Goal: Task Accomplishment & Management: Complete application form

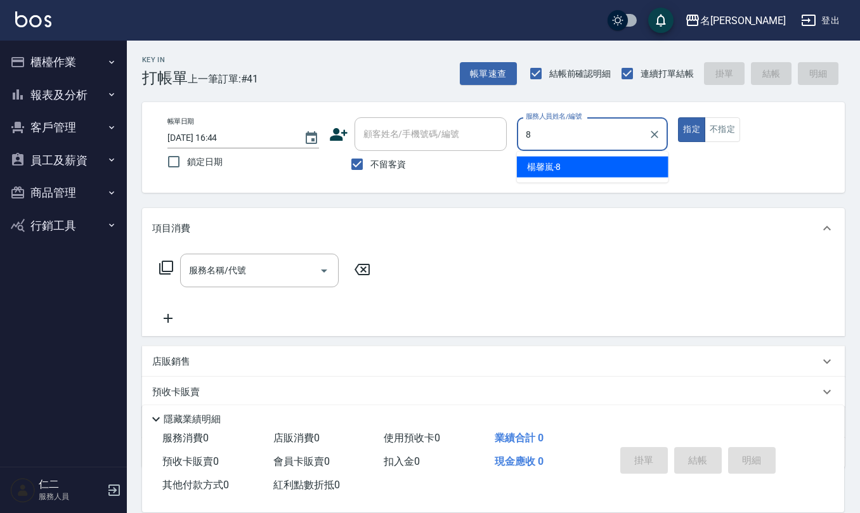
type input "[PERSON_NAME]-8"
type button "true"
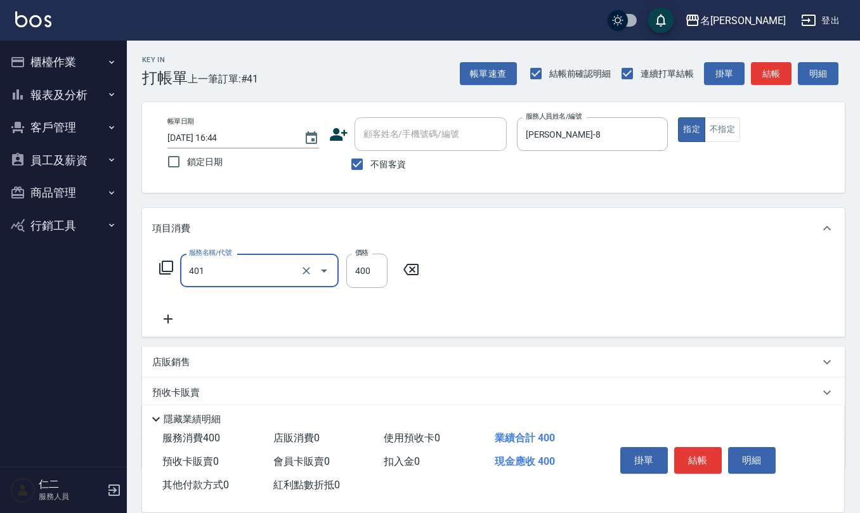
type input "剪髮(401)"
type input "200"
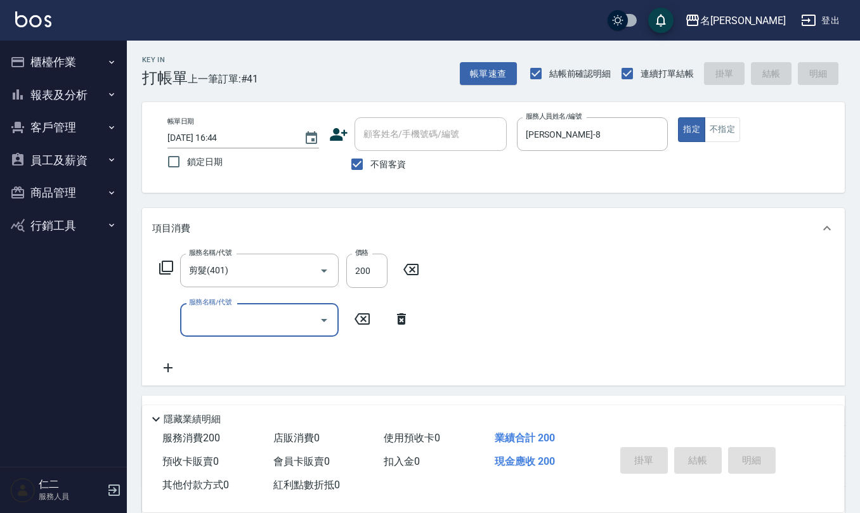
type input "[DATE] 17:43"
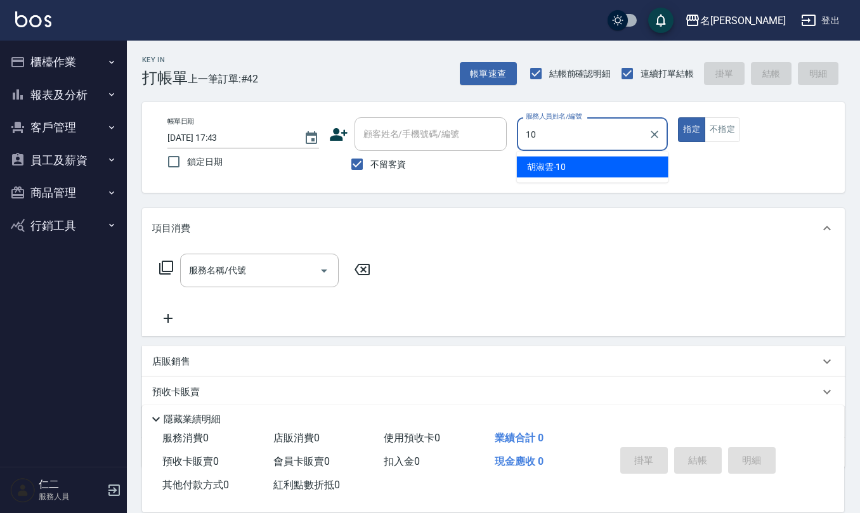
type input "[PERSON_NAME]-10"
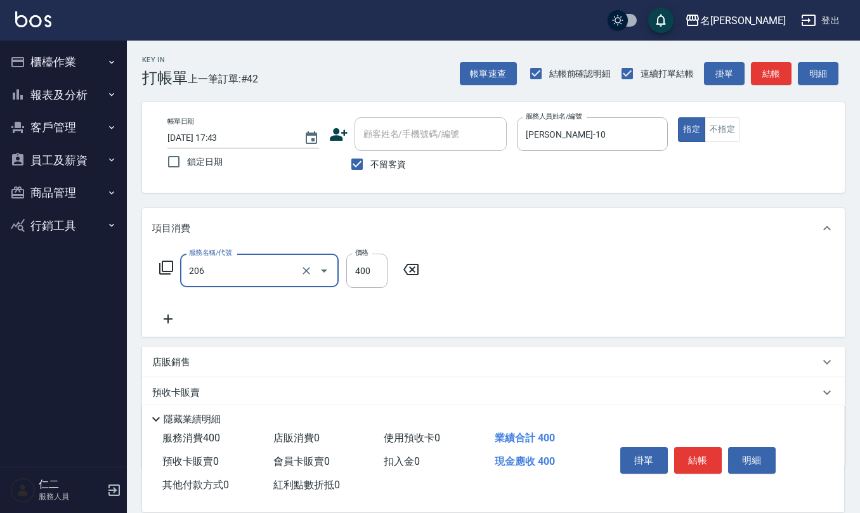
type input "健康洗(206)"
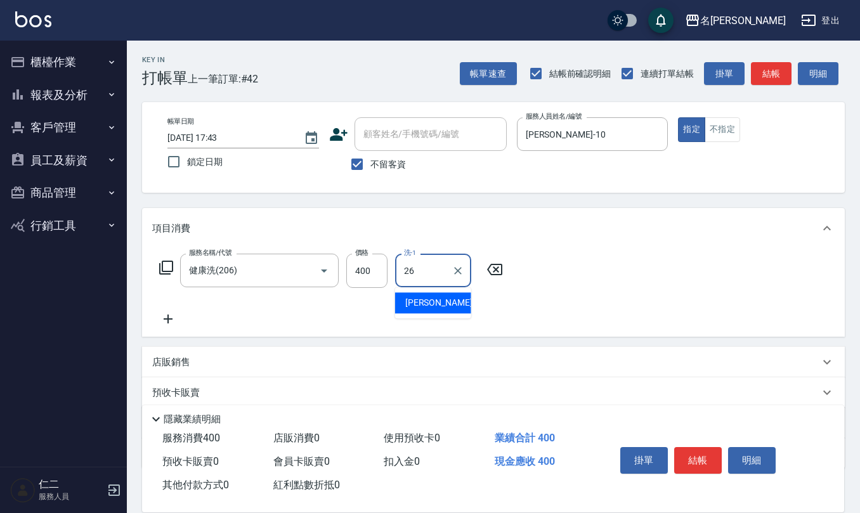
type input "[PERSON_NAME]-26"
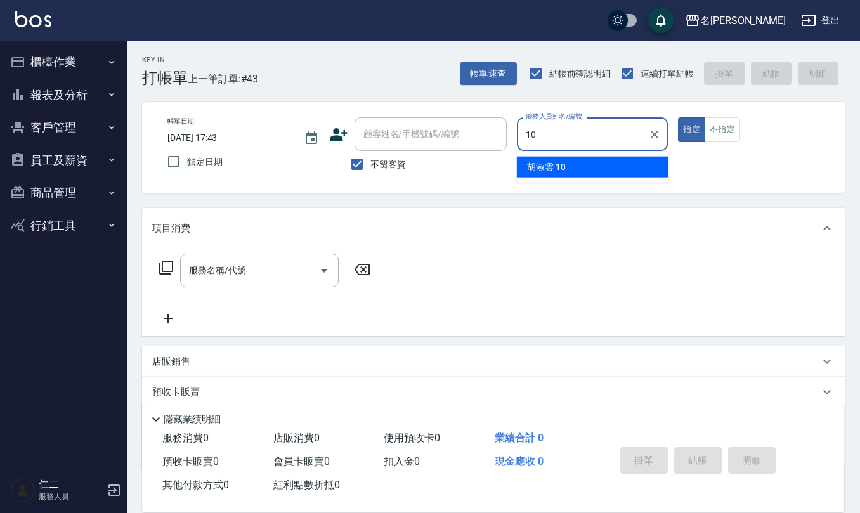
type input "[PERSON_NAME]-10"
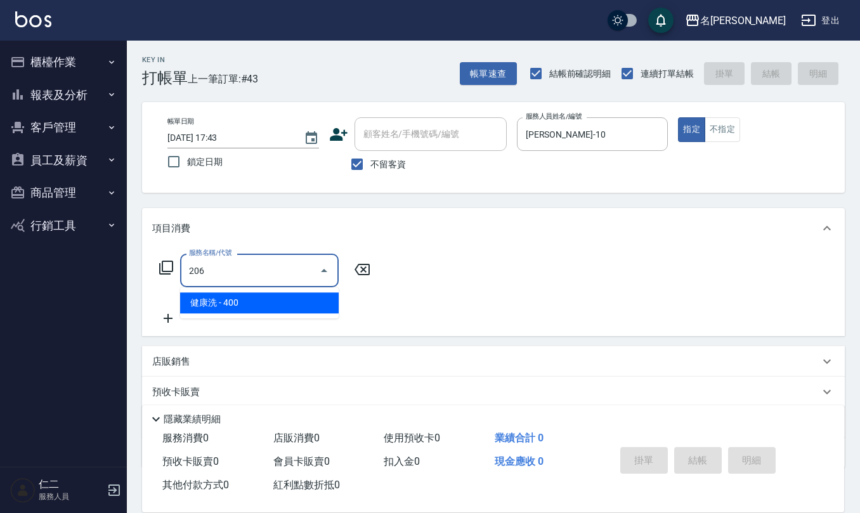
type input "健康洗(206)"
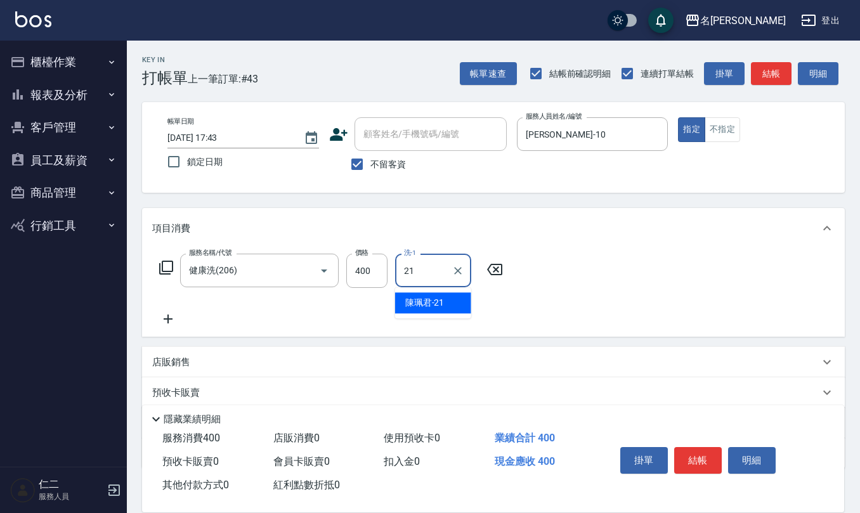
type input "[PERSON_NAME]-21"
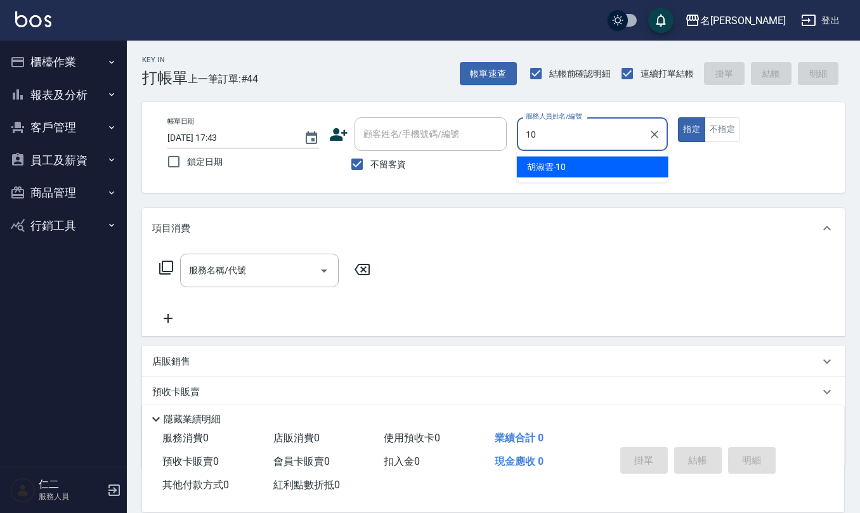
type input "[PERSON_NAME]-10"
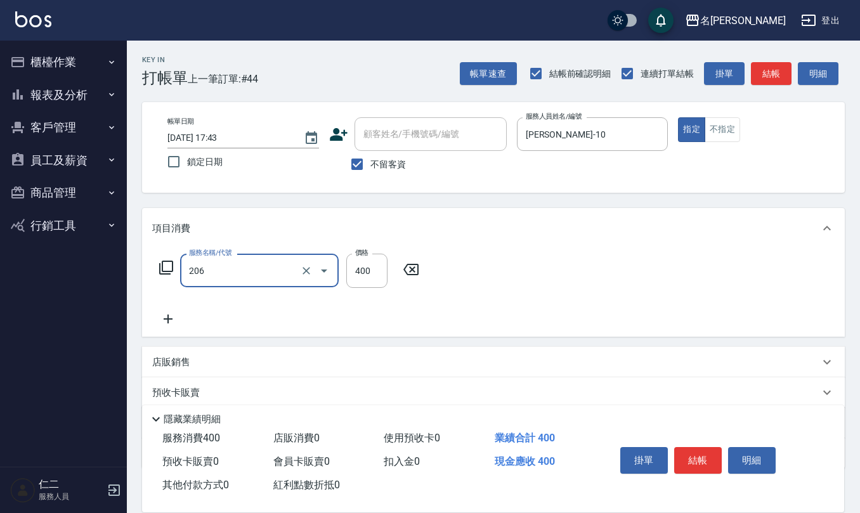
type input "健康洗(206)"
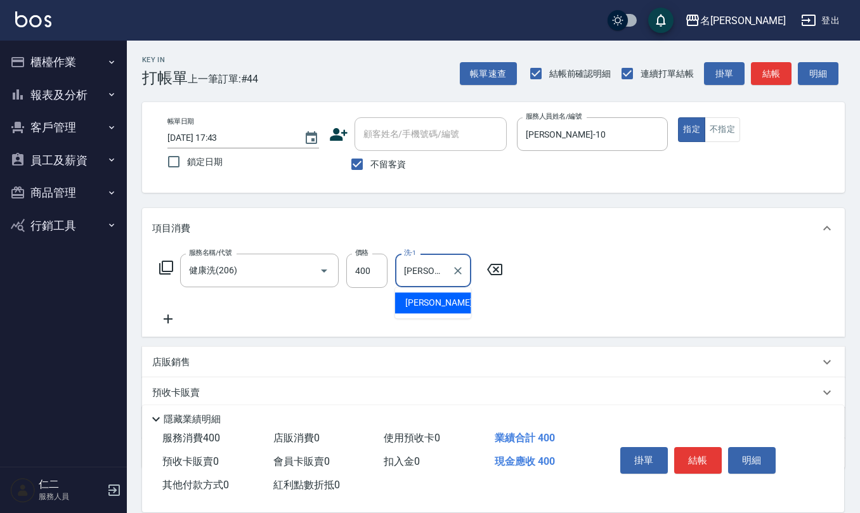
type input "[PERSON_NAME]-24"
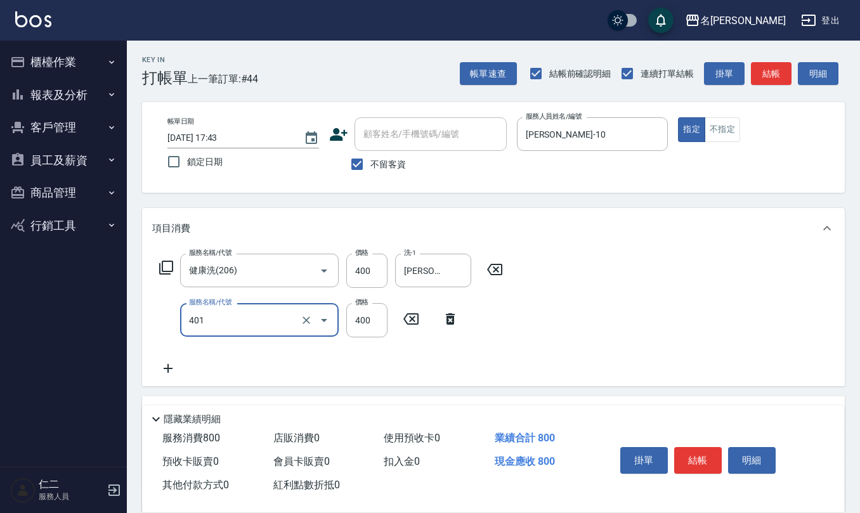
type input "剪髮(401)"
type input "405"
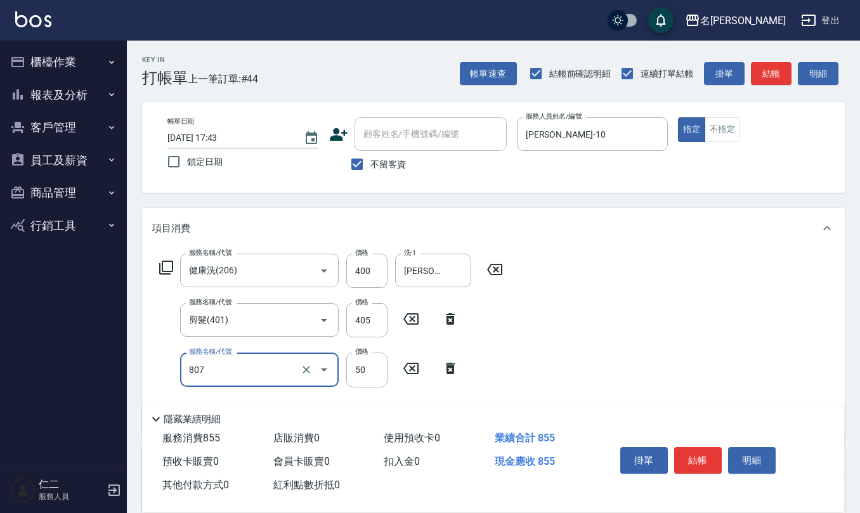
type input "TG護髮素(潤絲)(807)"
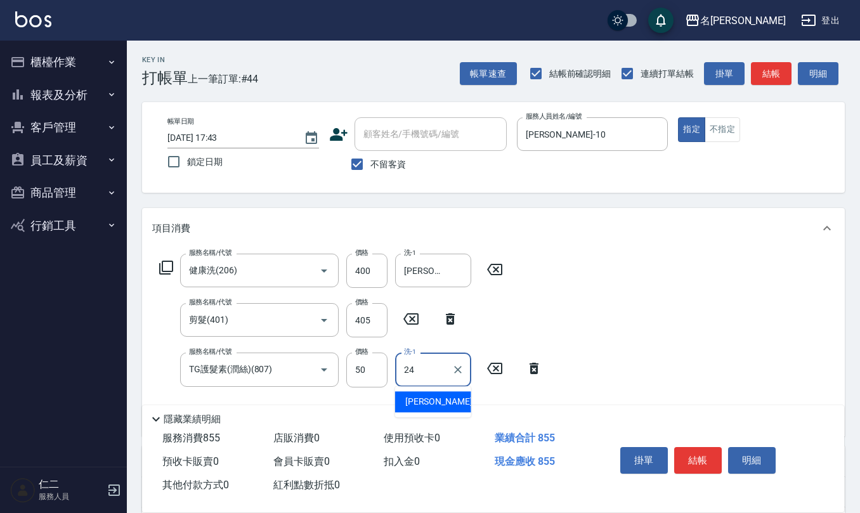
type input "[PERSON_NAME]-24"
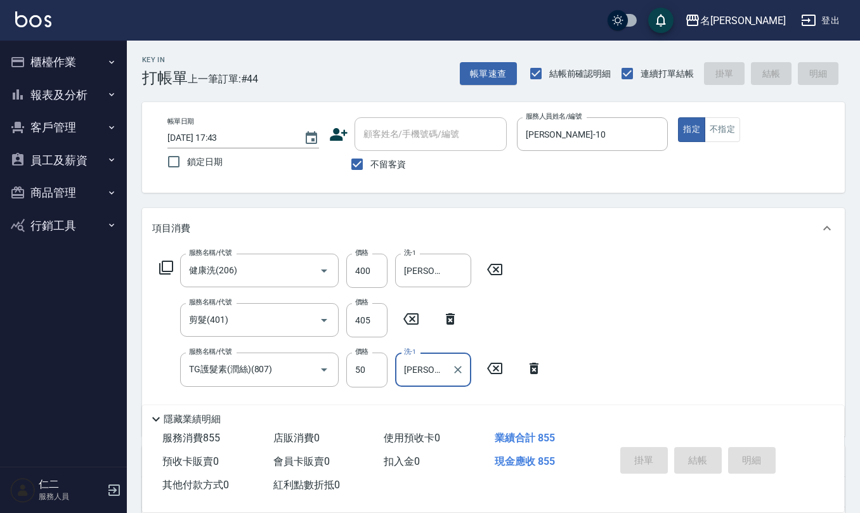
type input "[DATE] 17:44"
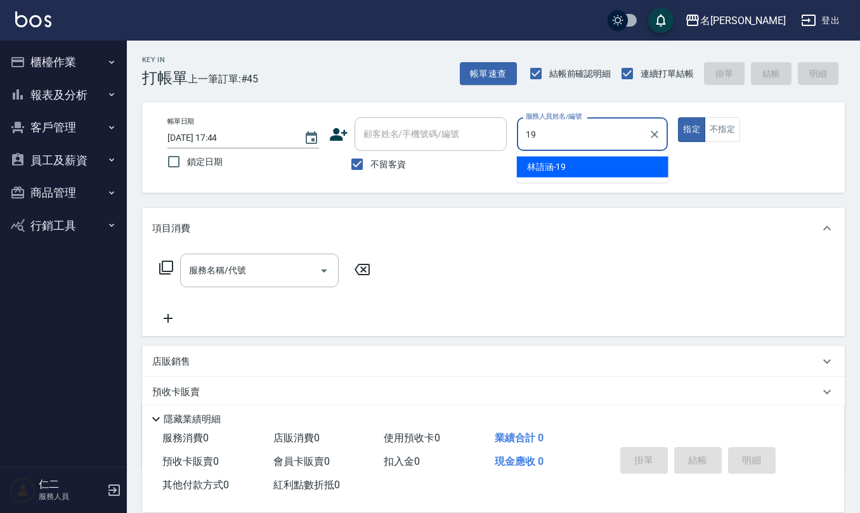
type input "[PERSON_NAME]-19"
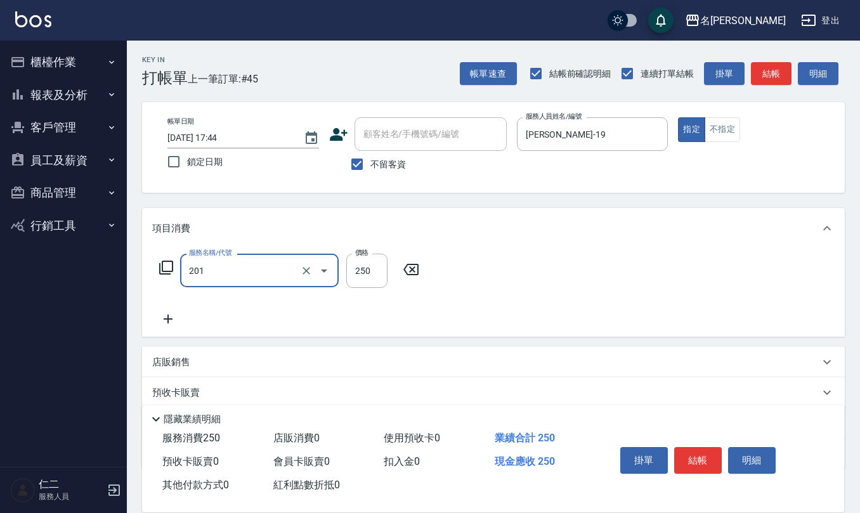
type input "洗髮(201)"
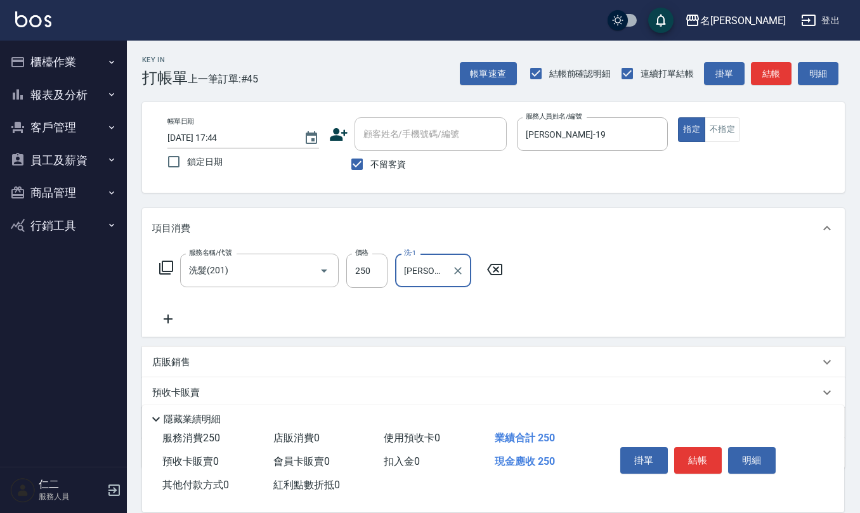
type input "[PERSON_NAME]-32"
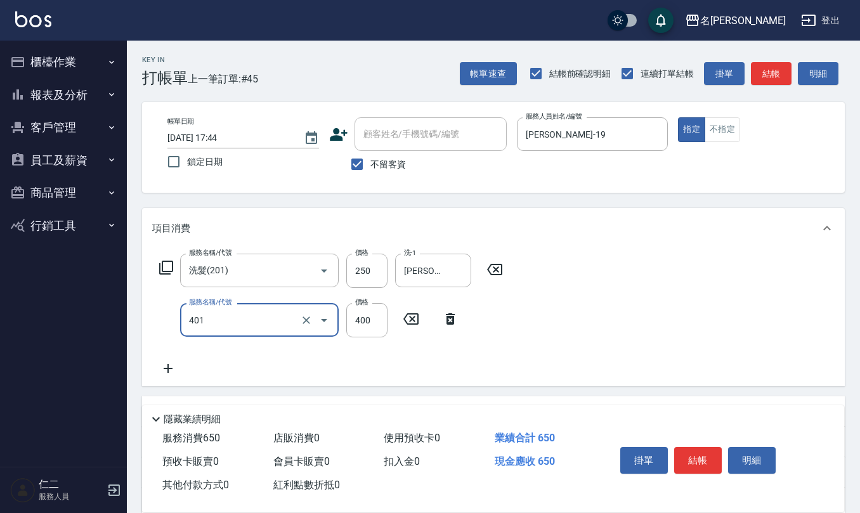
type input "剪髮(401)"
type input "500"
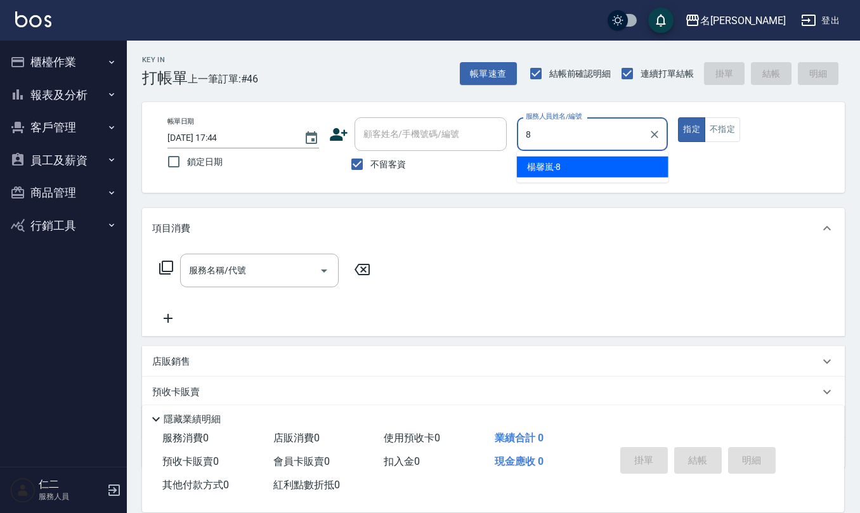
type input "[PERSON_NAME]-8"
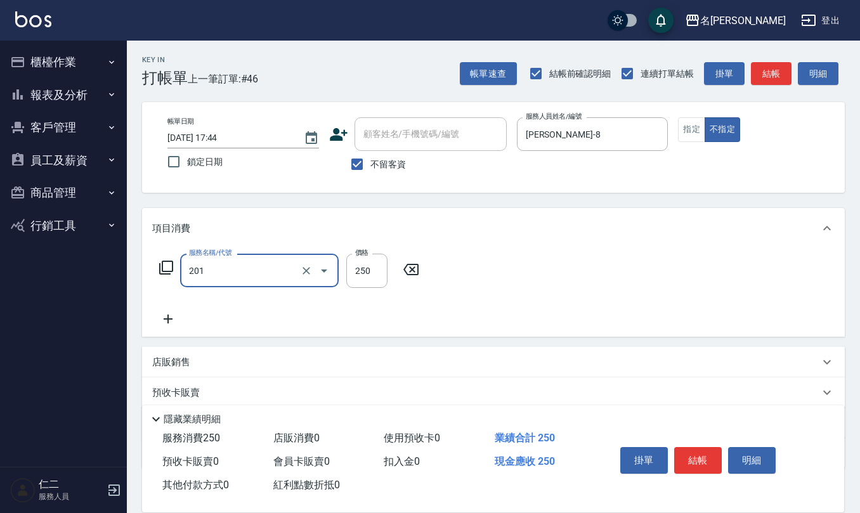
type input "洗髮(201)"
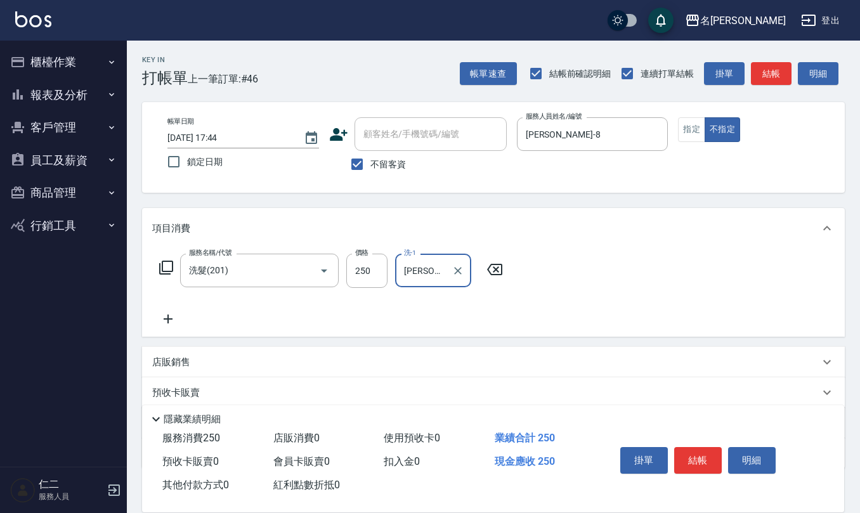
type input "[PERSON_NAME]-25"
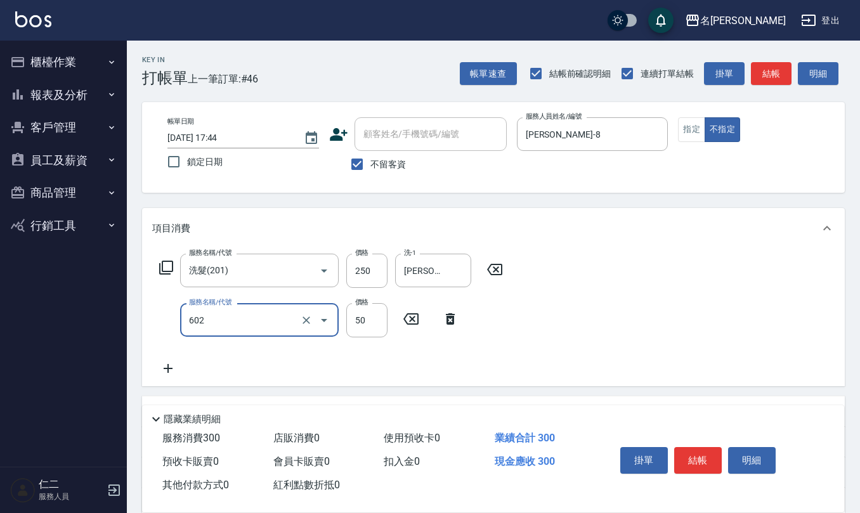
type input "上.吹捲(602)"
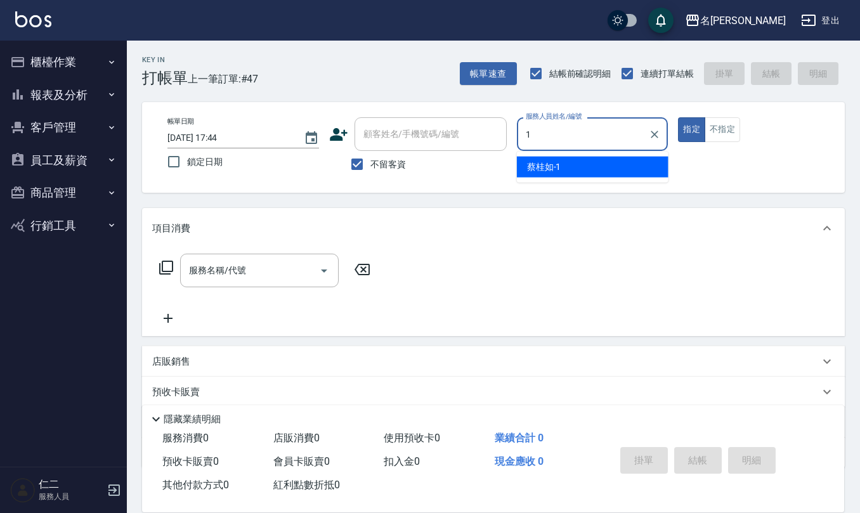
type input "[PERSON_NAME]1"
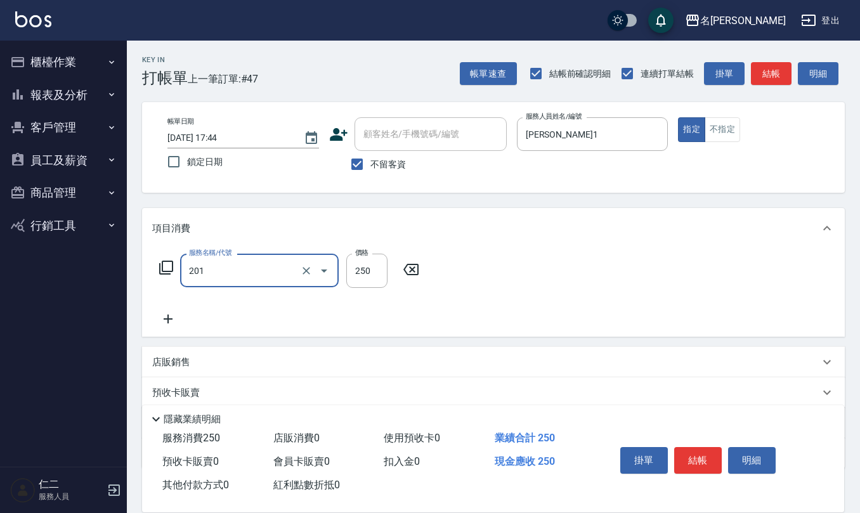
type input "洗髮(201)"
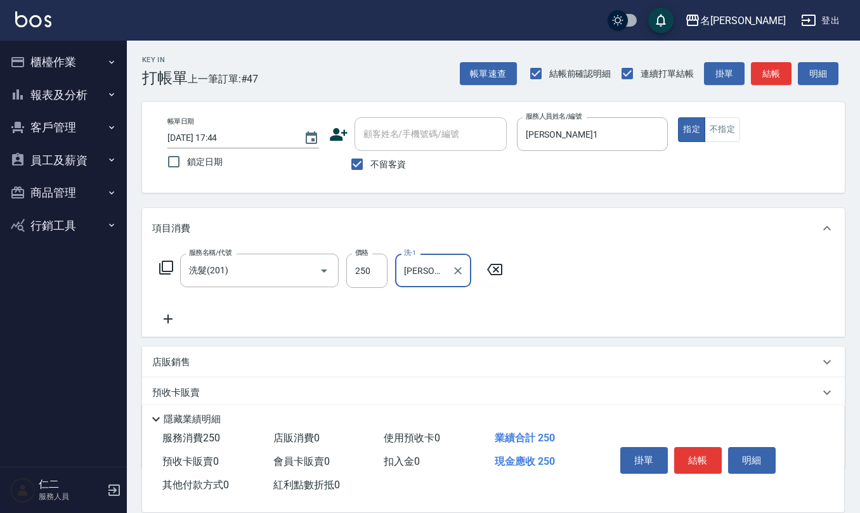
type input "[PERSON_NAME]1"
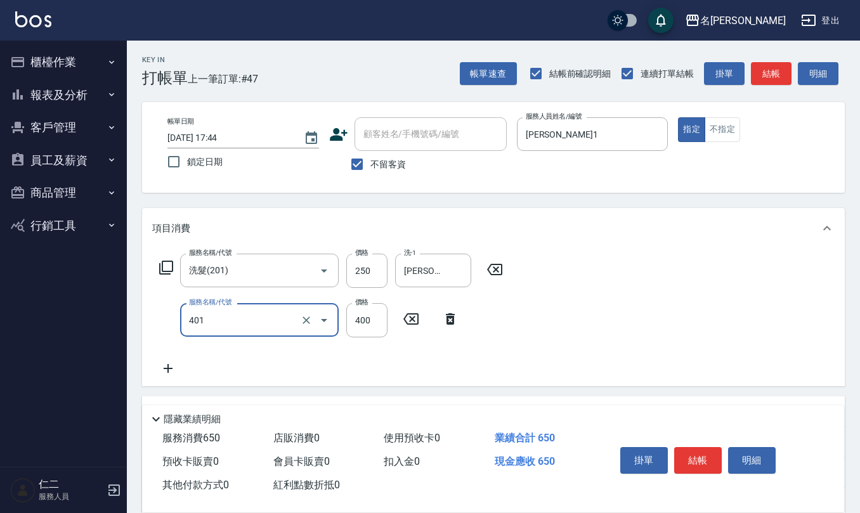
type input "剪髮(401)"
type input "405"
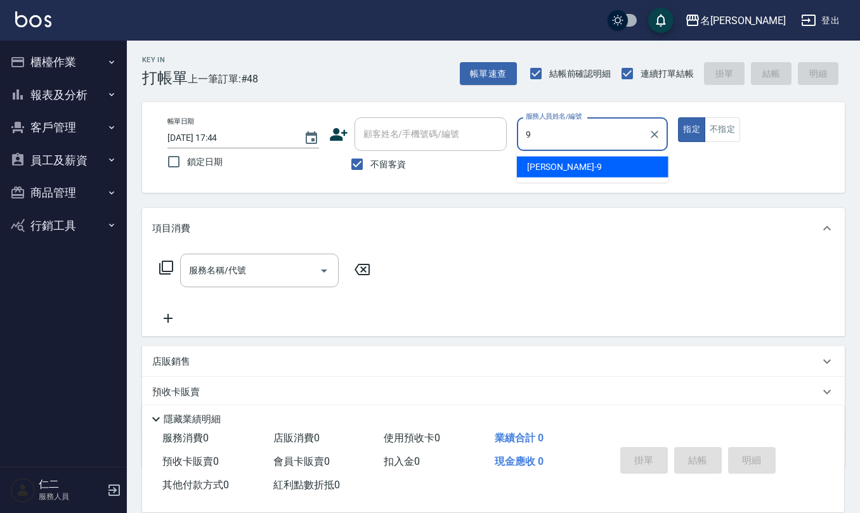
type input "[PERSON_NAME]-9"
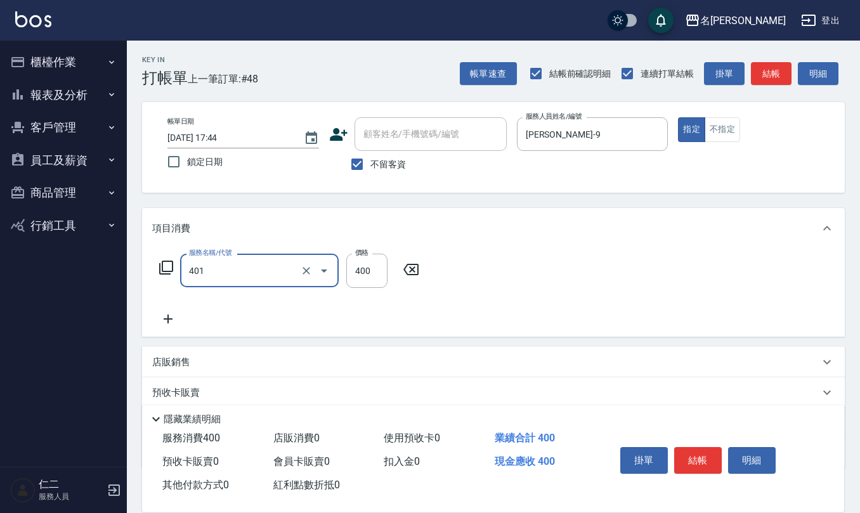
type input "剪髮(401)"
type input "300"
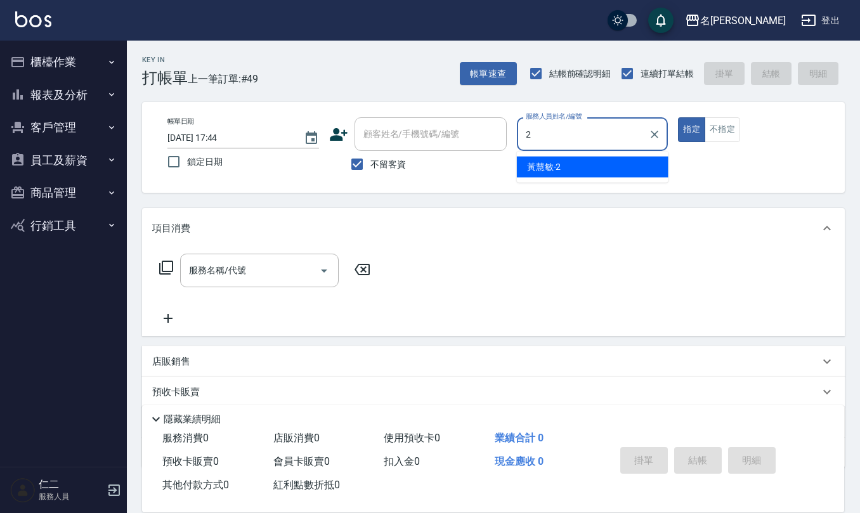
type input "[PERSON_NAME]-2"
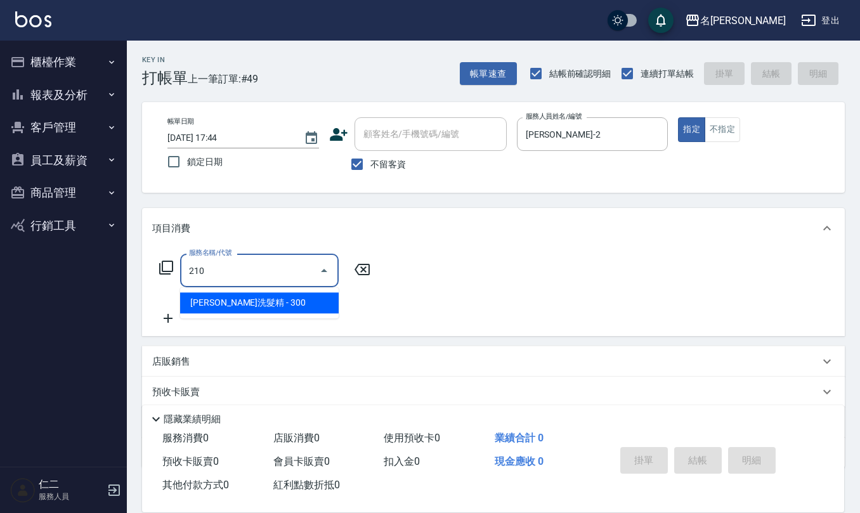
type input "[PERSON_NAME]洗髮精(210)"
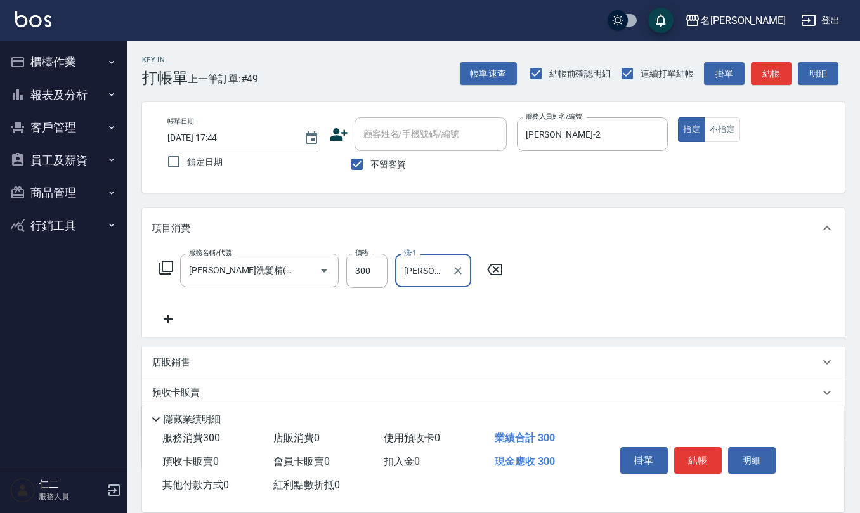
type input "[PERSON_NAME]-25"
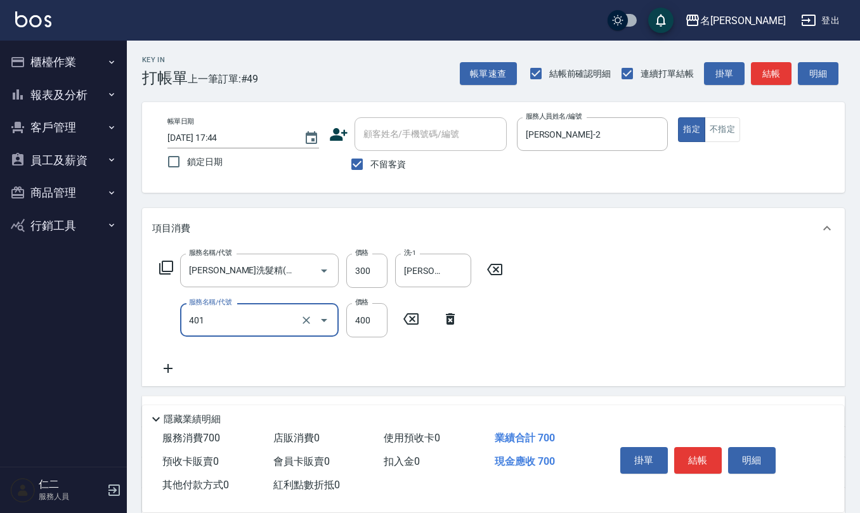
type input "剪髮(401)"
type input "350"
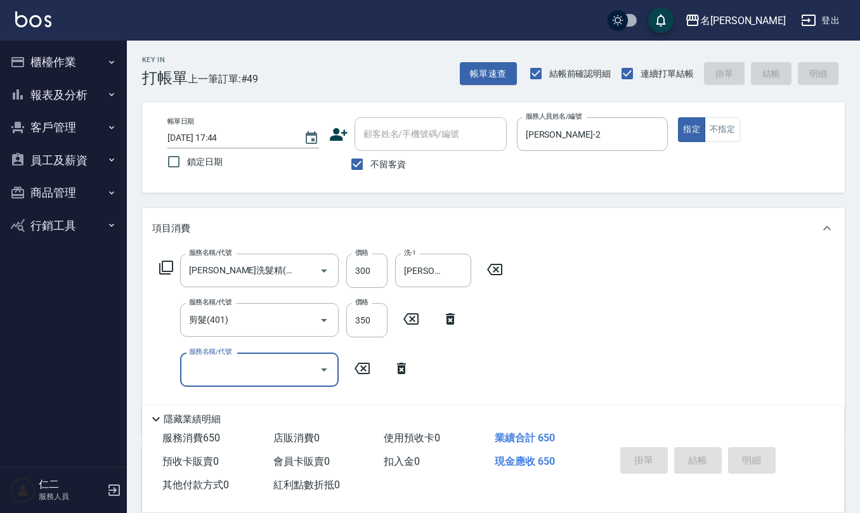
type input "[DATE] 17:45"
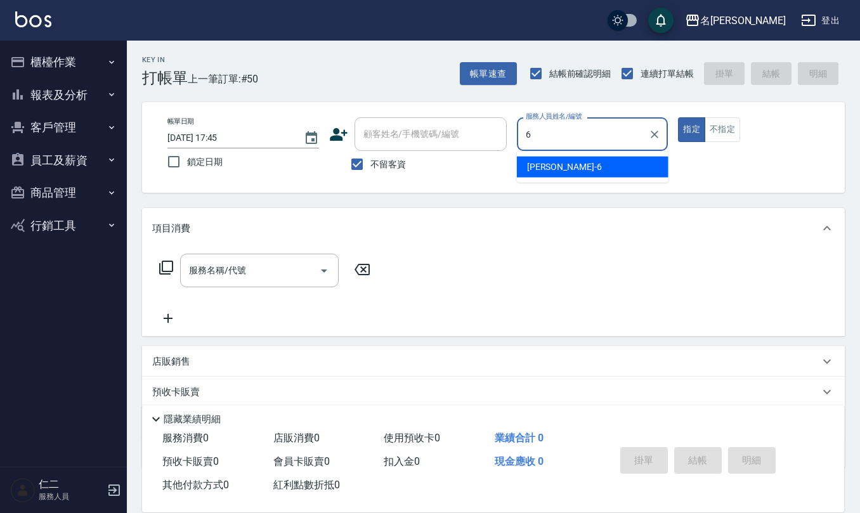
type input "[PERSON_NAME]-6"
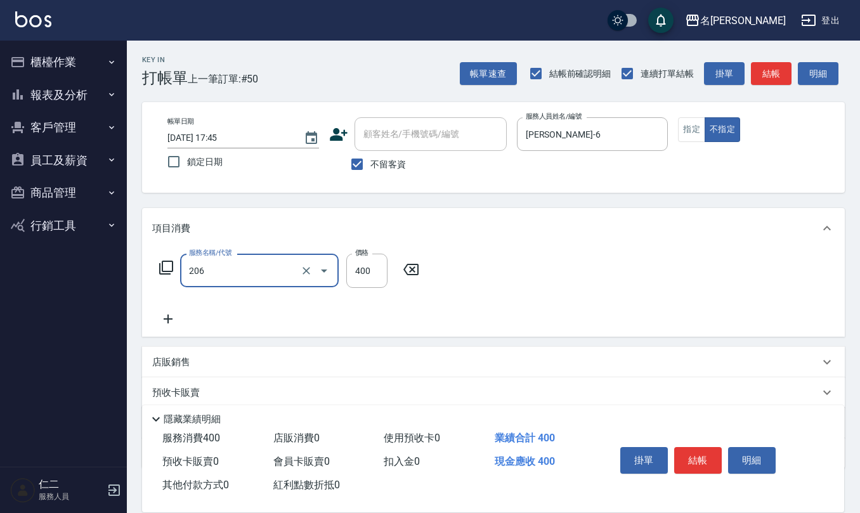
type input "健康洗(206)"
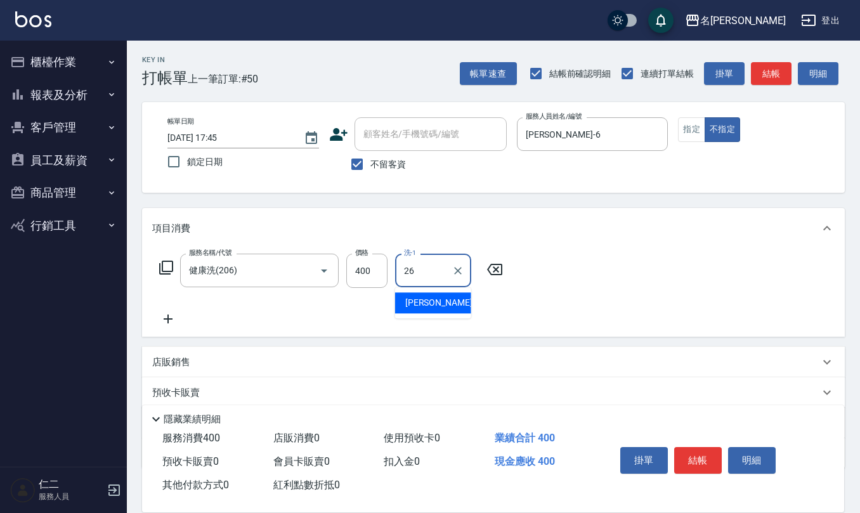
type input "[PERSON_NAME]-26"
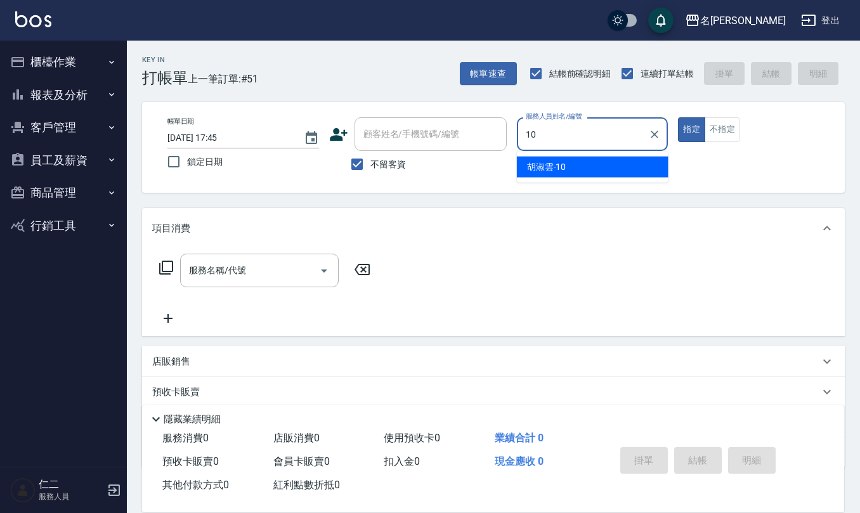
type input "[PERSON_NAME]-10"
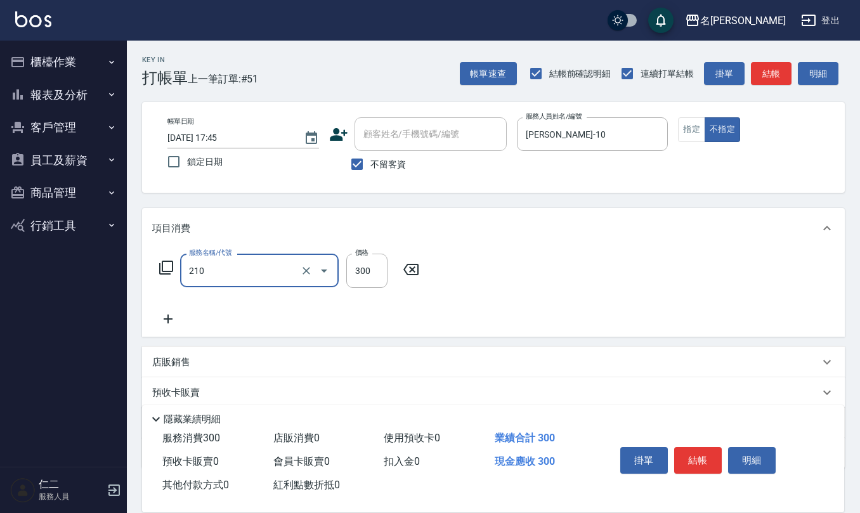
type input "[PERSON_NAME]洗髮精(210)"
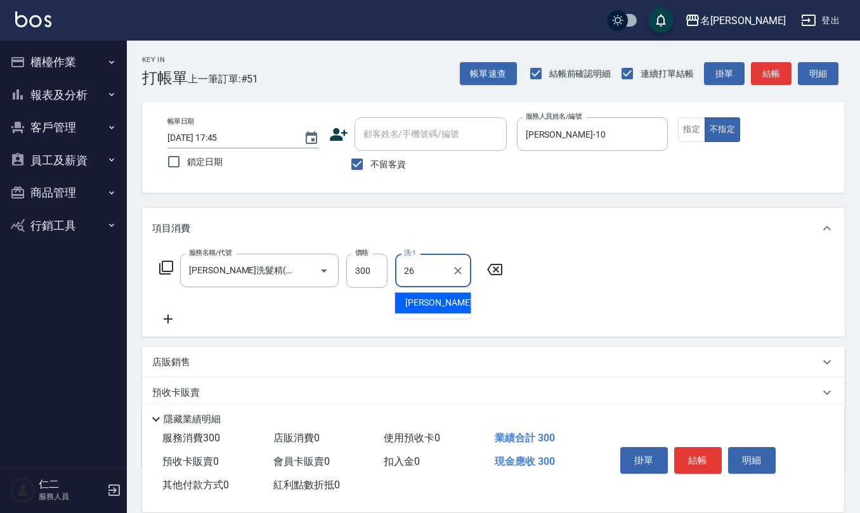
type input "[PERSON_NAME]-26"
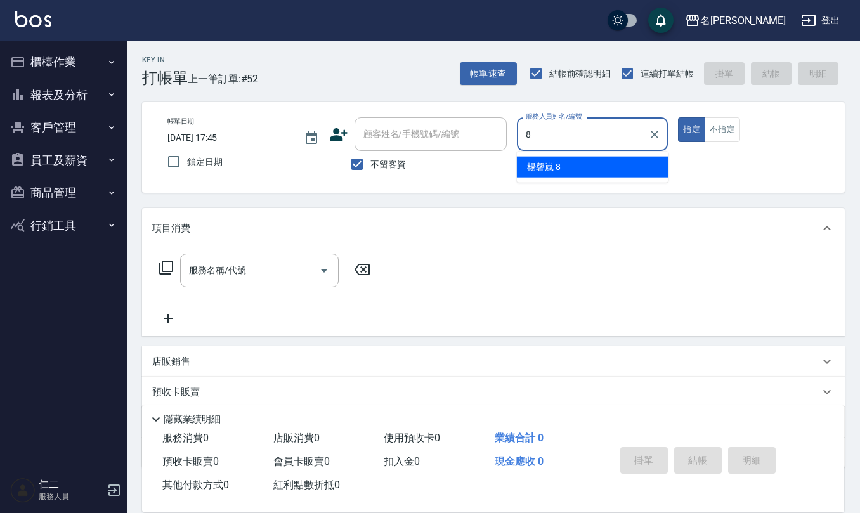
type input "[PERSON_NAME]-8"
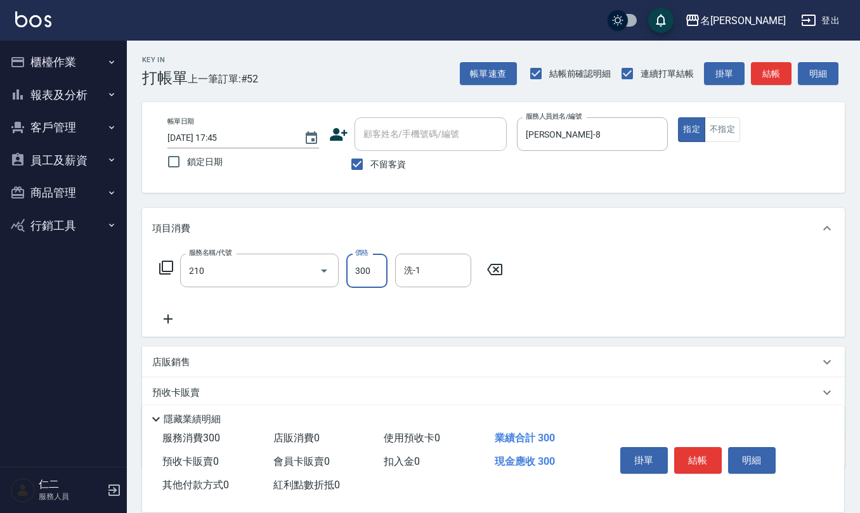
type input "[PERSON_NAME]洗髮精(210)"
type input "[PERSON_NAME]-32"
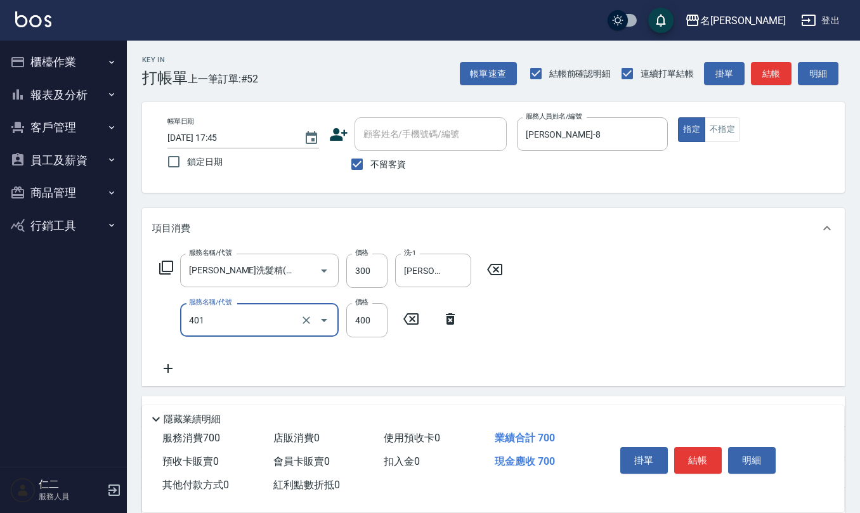
type input "剪髮(401)"
type input "200"
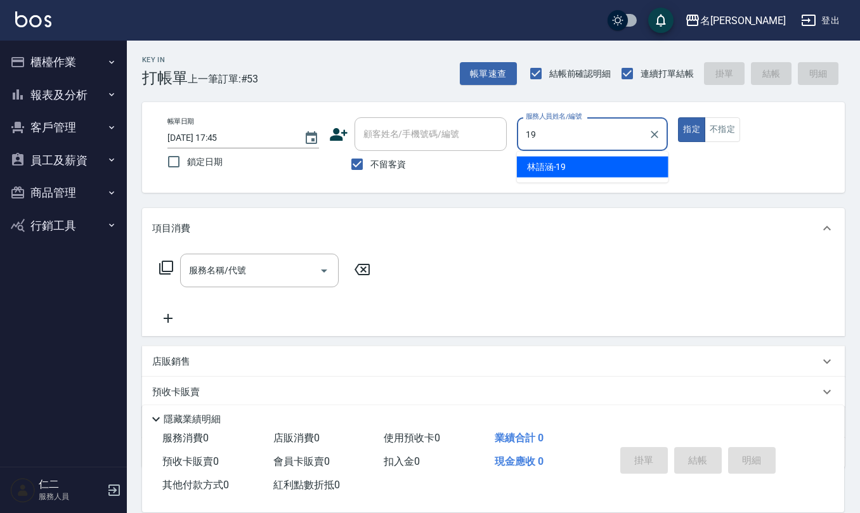
type input "[PERSON_NAME]-19"
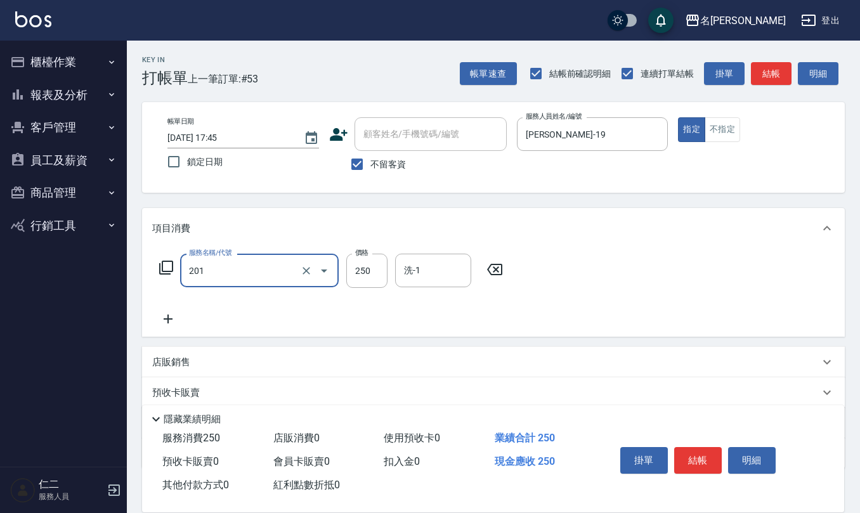
type input "洗髮(201)"
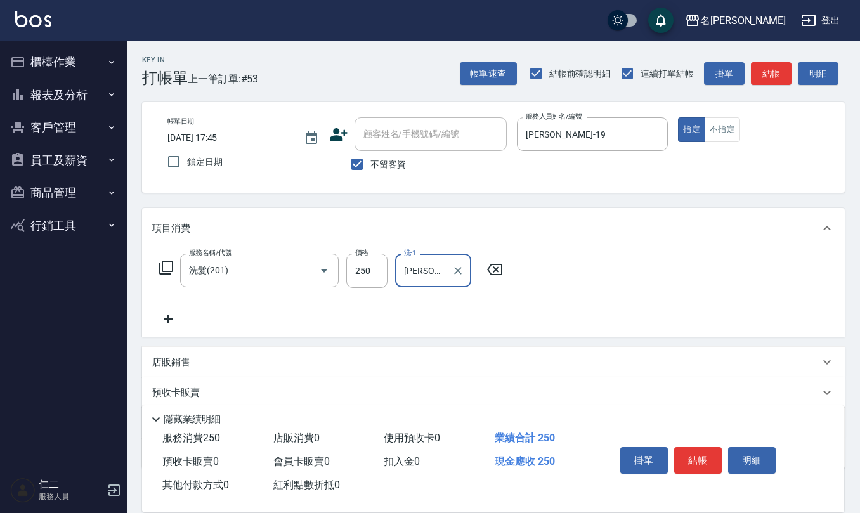
type input "[PERSON_NAME]-24"
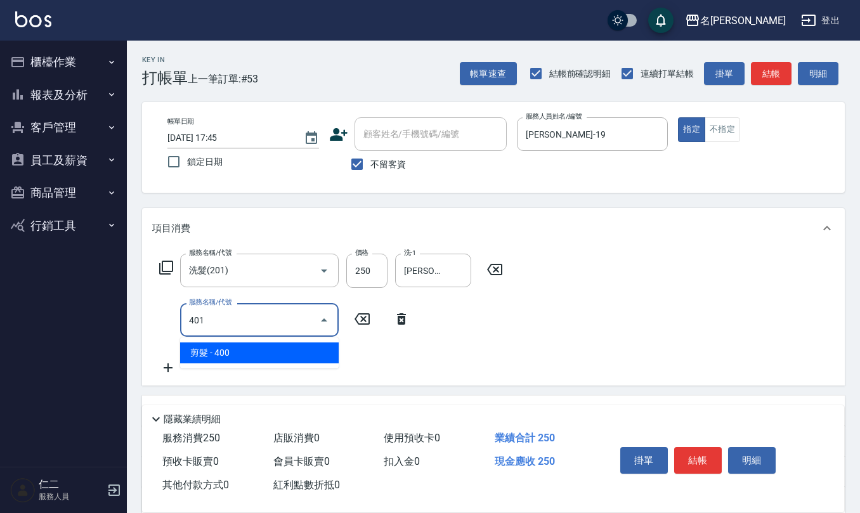
type input "剪髮(401)"
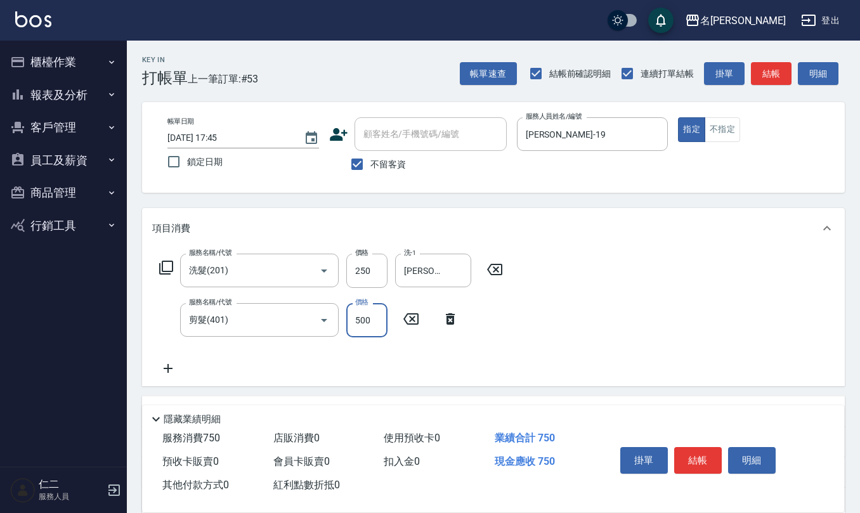
type input "500"
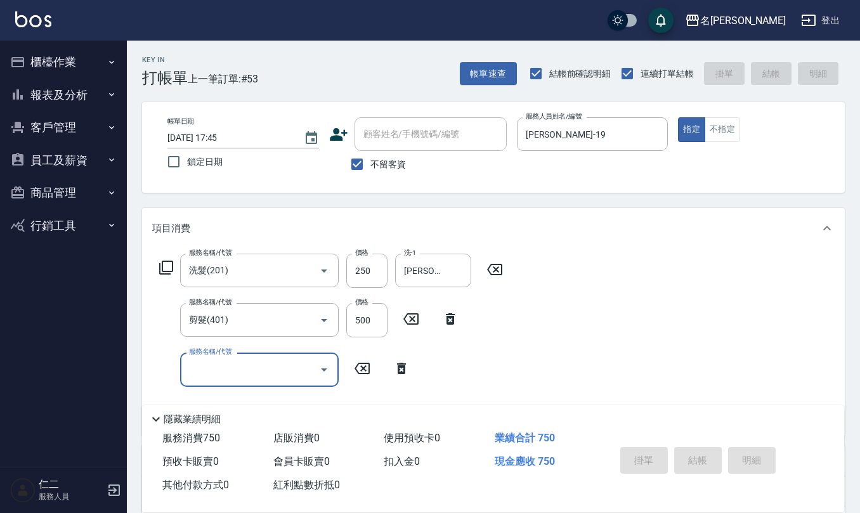
type input "[DATE] 18:00"
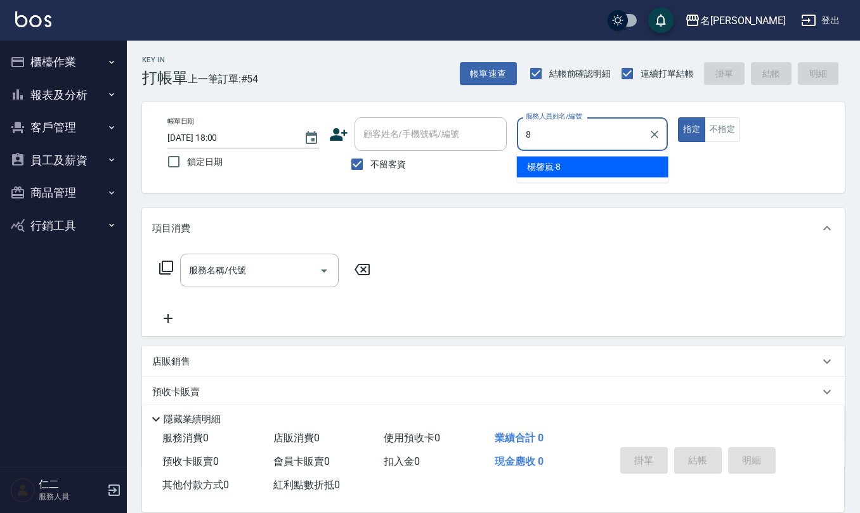
type input "[PERSON_NAME]-8"
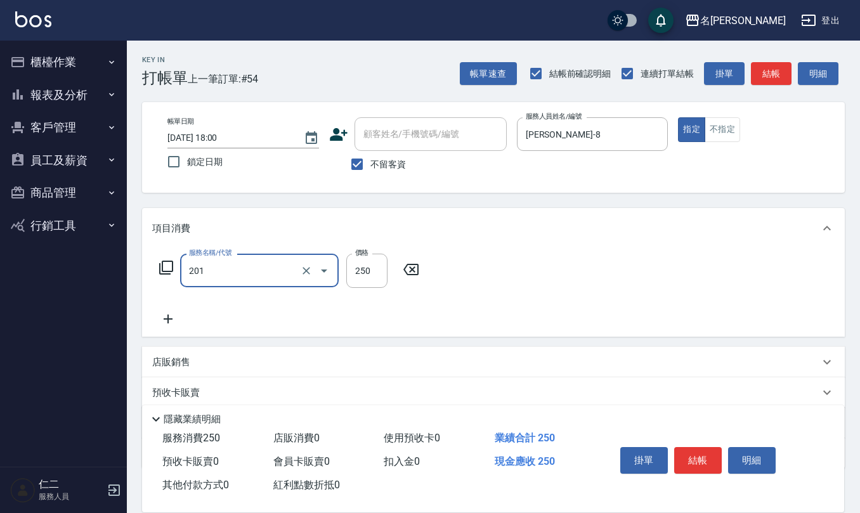
type input "洗髮(201)"
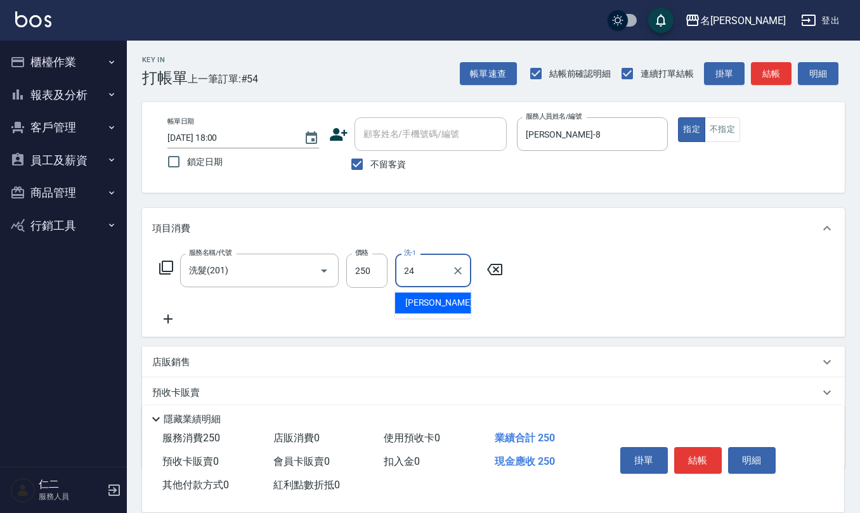
type input "[PERSON_NAME]-24"
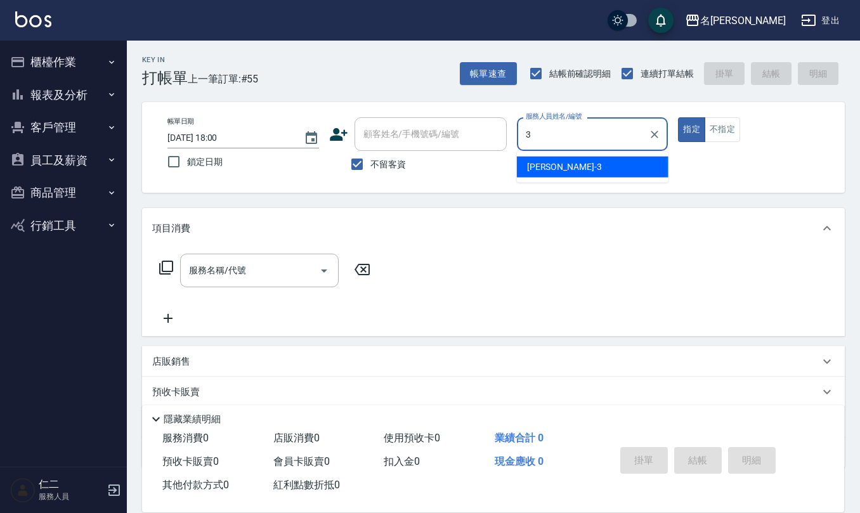
type input "[PERSON_NAME]-3"
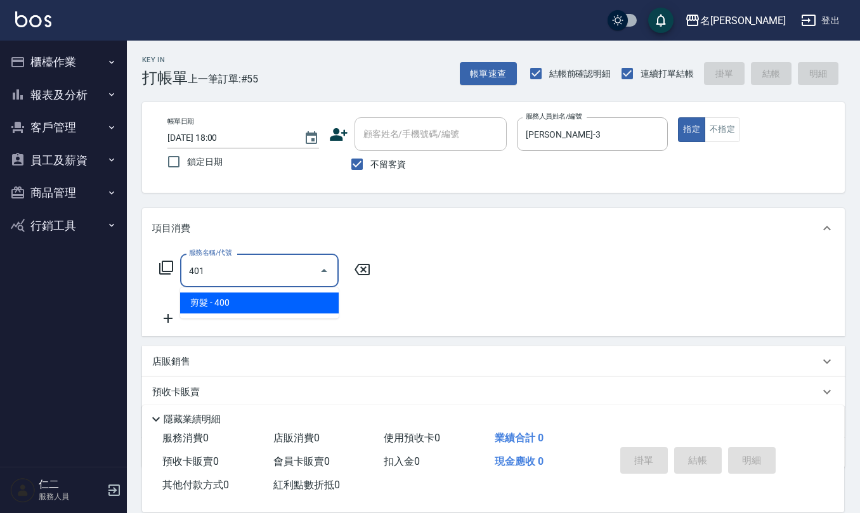
type input "剪髮(401)"
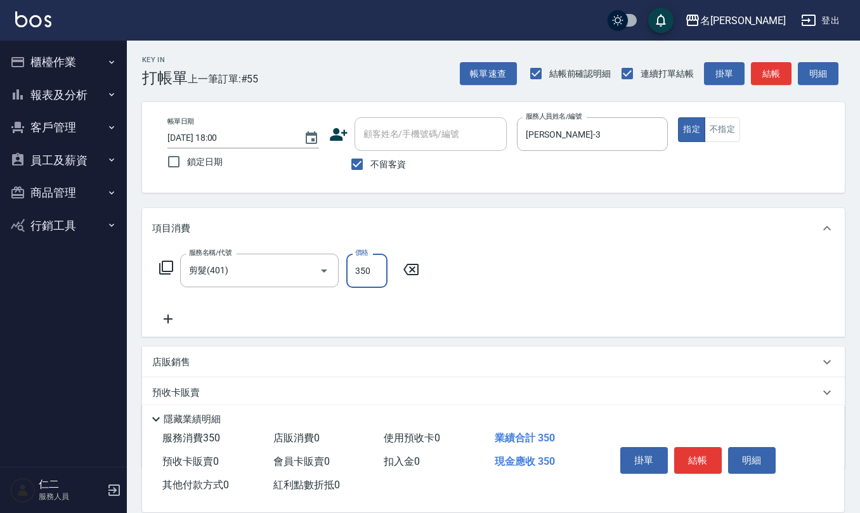
type input "350"
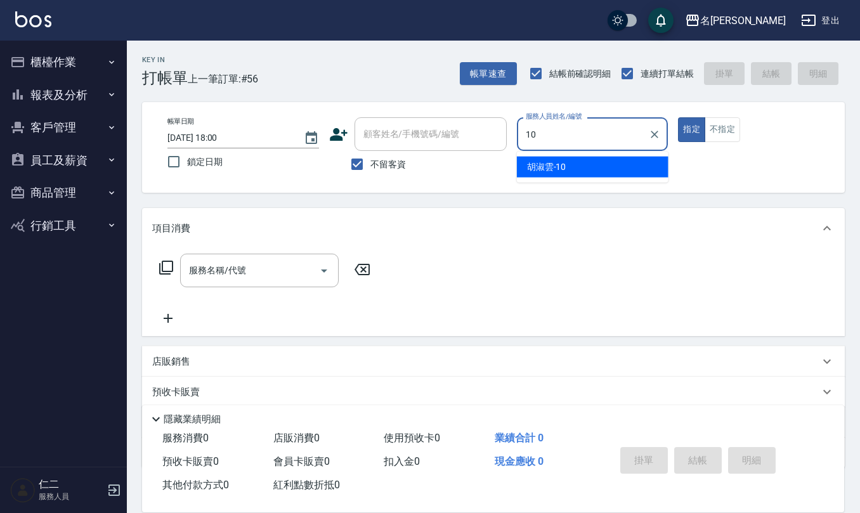
type input "[PERSON_NAME]-10"
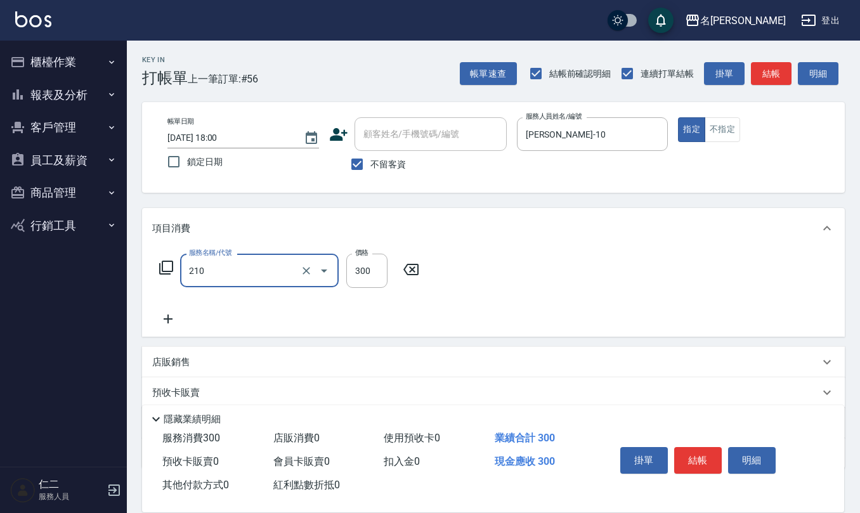
type input "[PERSON_NAME]洗髮精(210)"
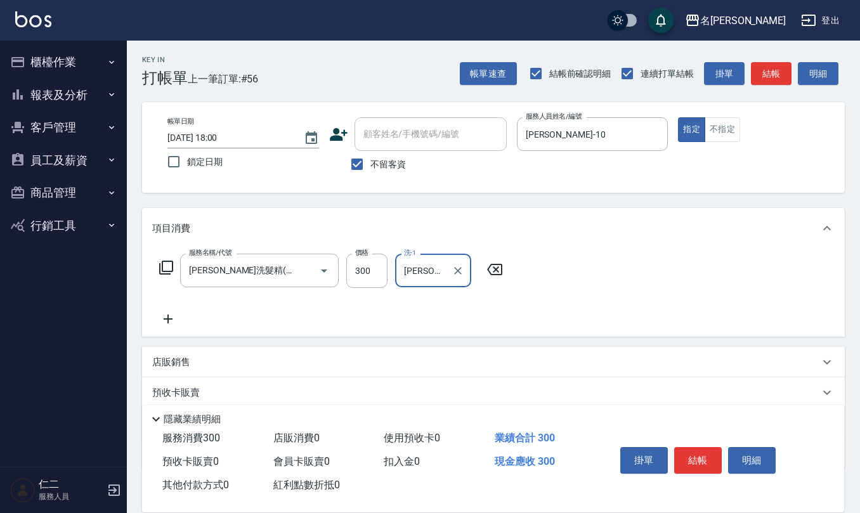
type input "[PERSON_NAME]-21"
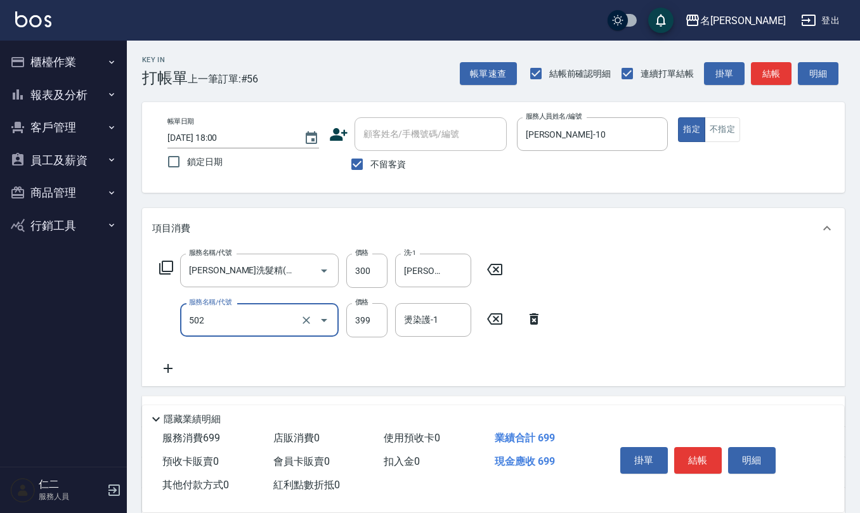
type input "挑染5束399(502)"
type input "1000"
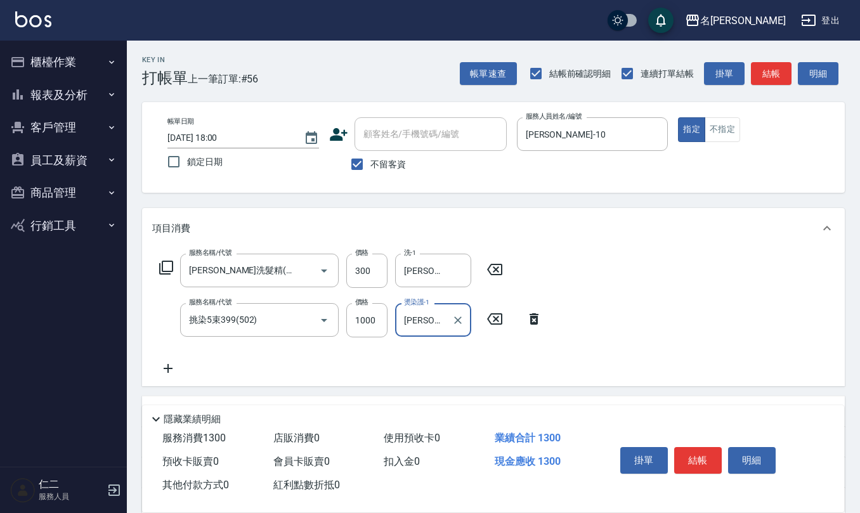
type input "[PERSON_NAME]-21"
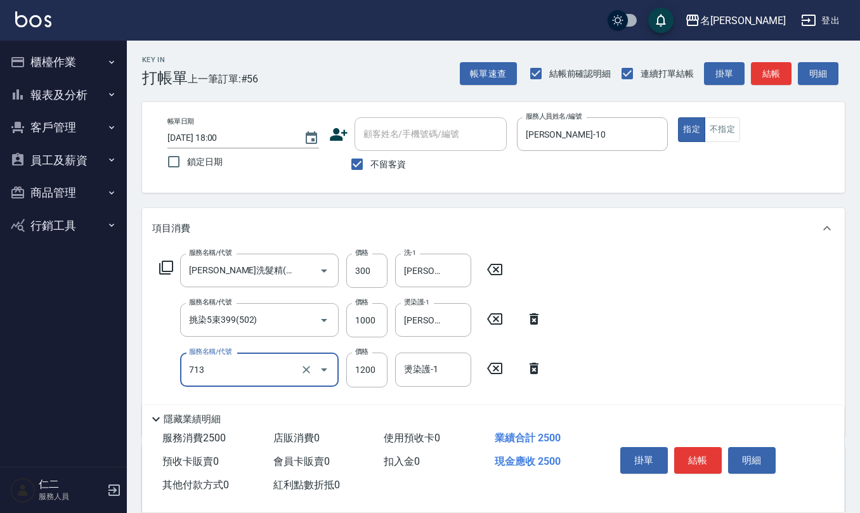
type input "水樣結構式1200(713)"
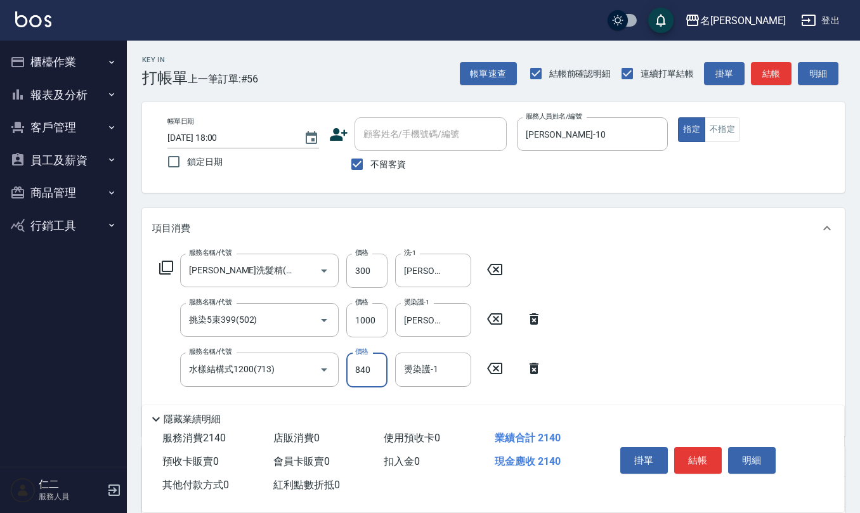
type input "840"
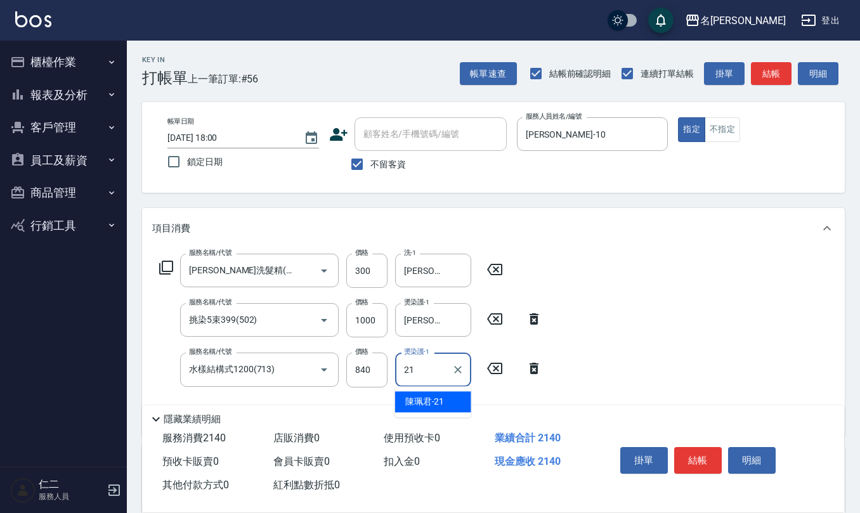
type input "[PERSON_NAME]-21"
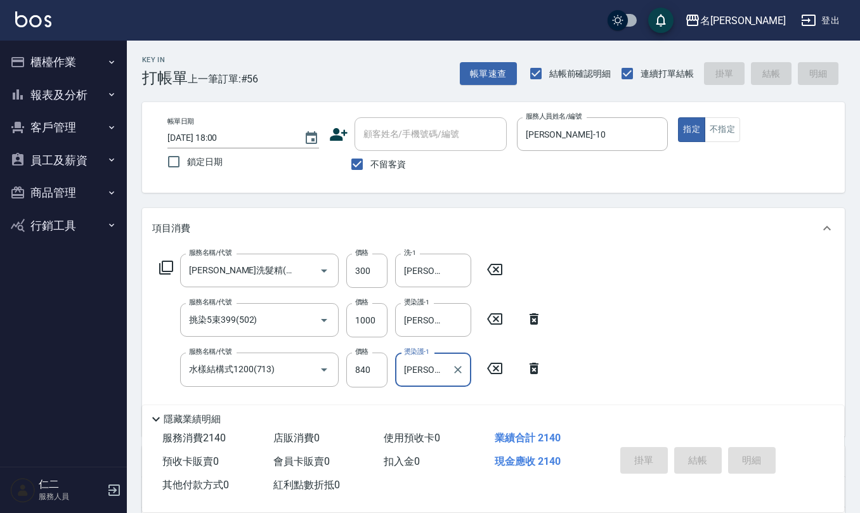
type input "[DATE] 18:05"
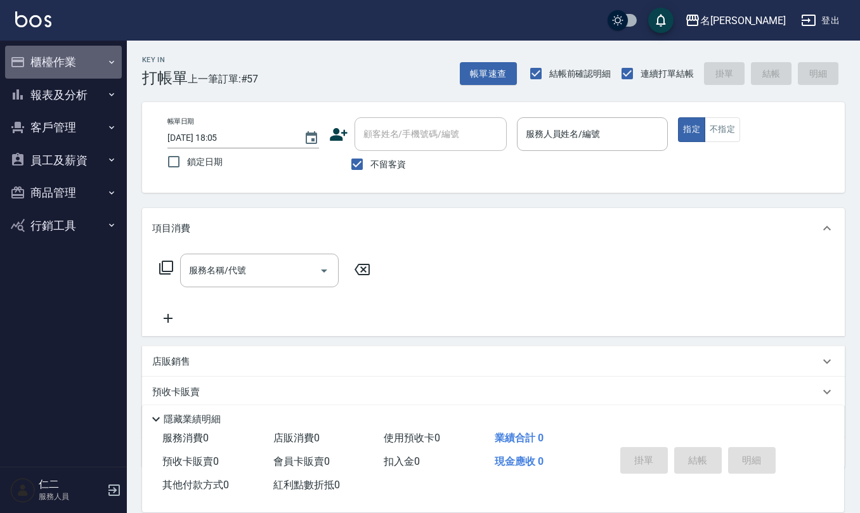
click at [76, 58] on button "櫃檯作業" at bounding box center [63, 62] width 117 height 33
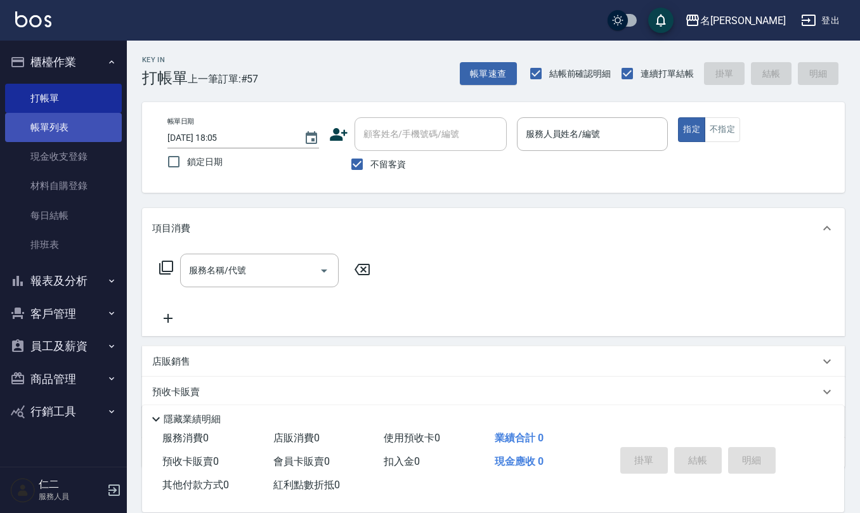
click at [81, 118] on link "帳單列表" at bounding box center [63, 127] width 117 height 29
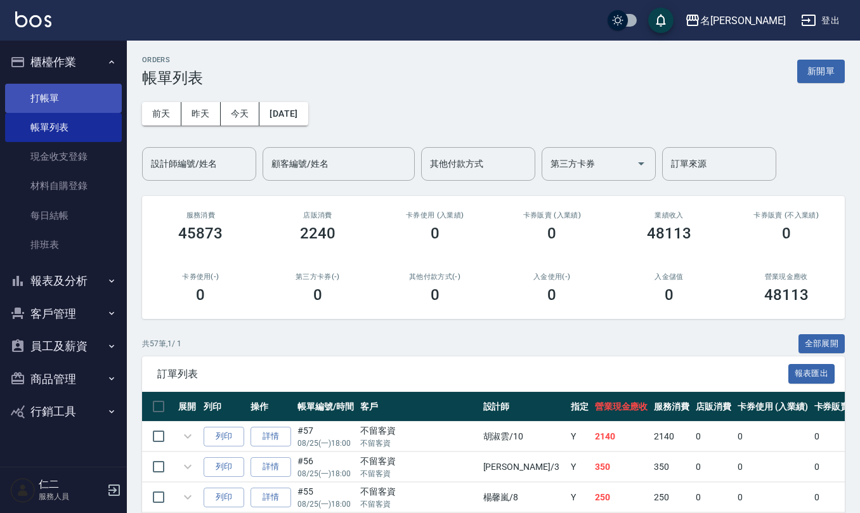
click at [98, 94] on link "打帳單" at bounding box center [63, 98] width 117 height 29
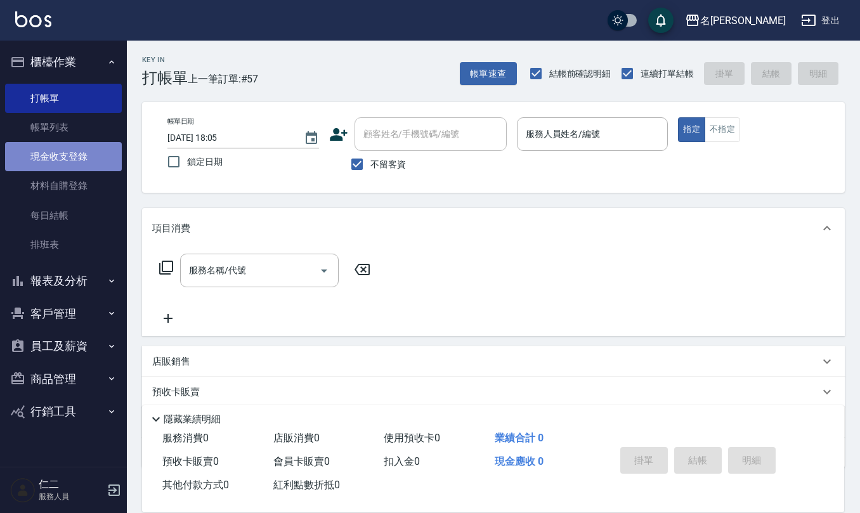
click at [62, 162] on link "現金收支登錄" at bounding box center [63, 156] width 117 height 29
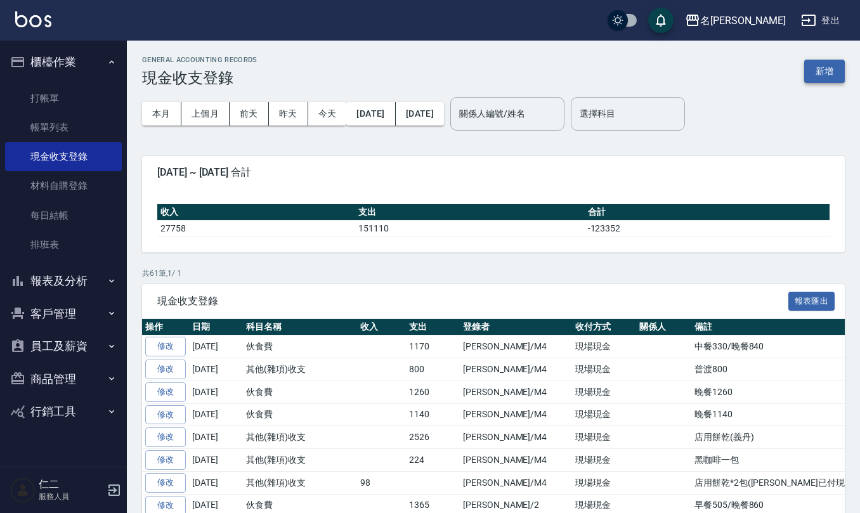
click at [824, 63] on button "新增" at bounding box center [825, 71] width 41 height 23
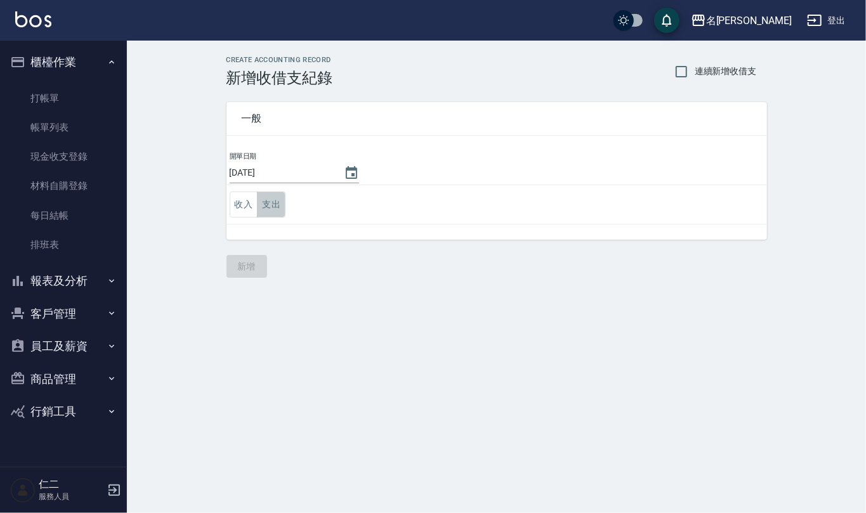
click at [274, 206] on button "支出" at bounding box center [271, 205] width 29 height 26
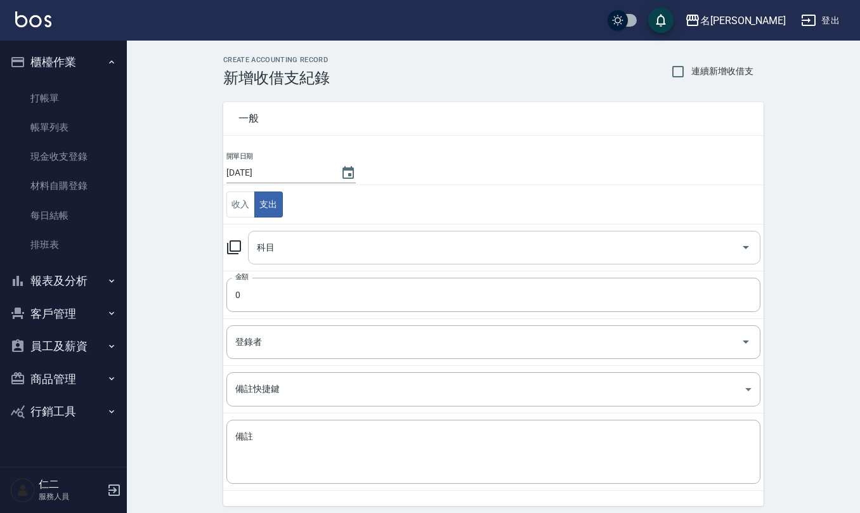
click at [293, 241] on input "科目" at bounding box center [495, 248] width 482 height 22
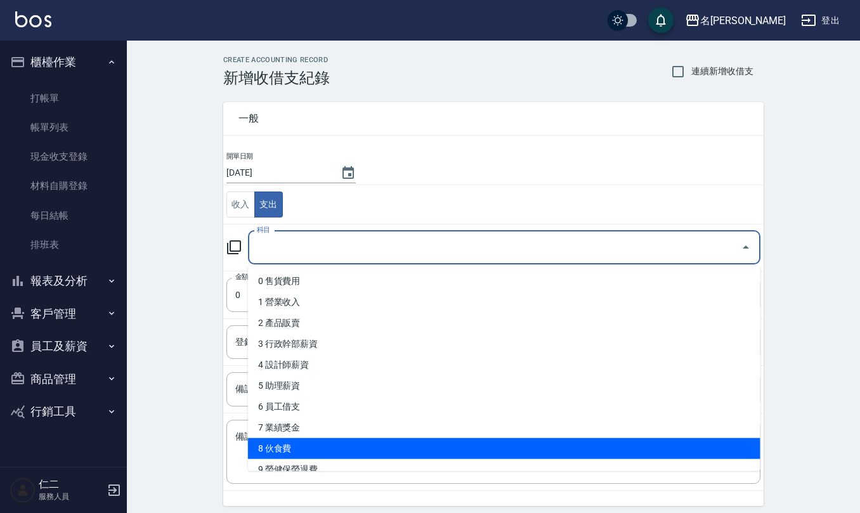
click at [311, 439] on li "8 伙食費" at bounding box center [504, 448] width 513 height 21
type input "8 伙食費"
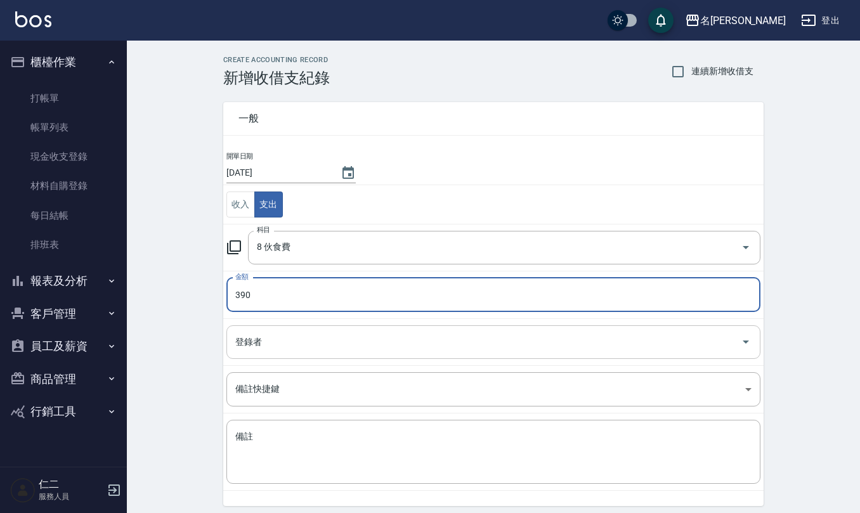
type input "390"
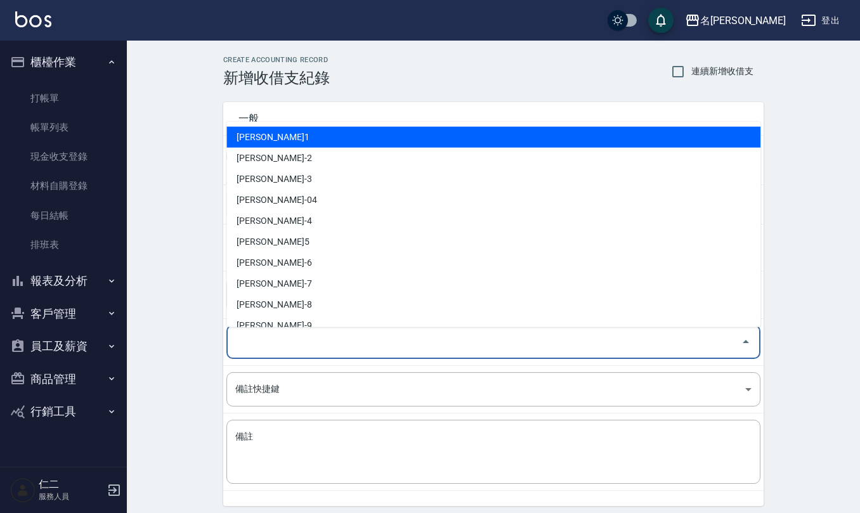
click at [324, 336] on input "登錄者" at bounding box center [484, 342] width 504 height 22
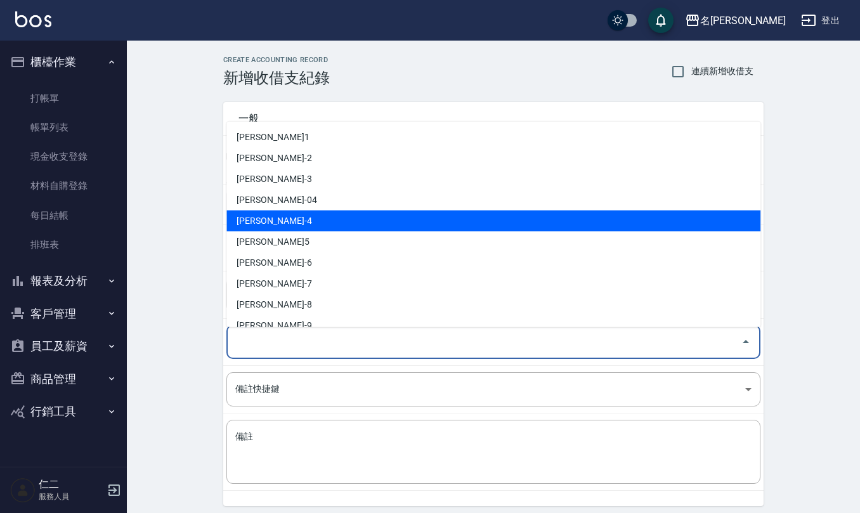
click at [298, 219] on li "[PERSON_NAME]-4" at bounding box center [494, 221] width 534 height 21
type input "[PERSON_NAME]-4"
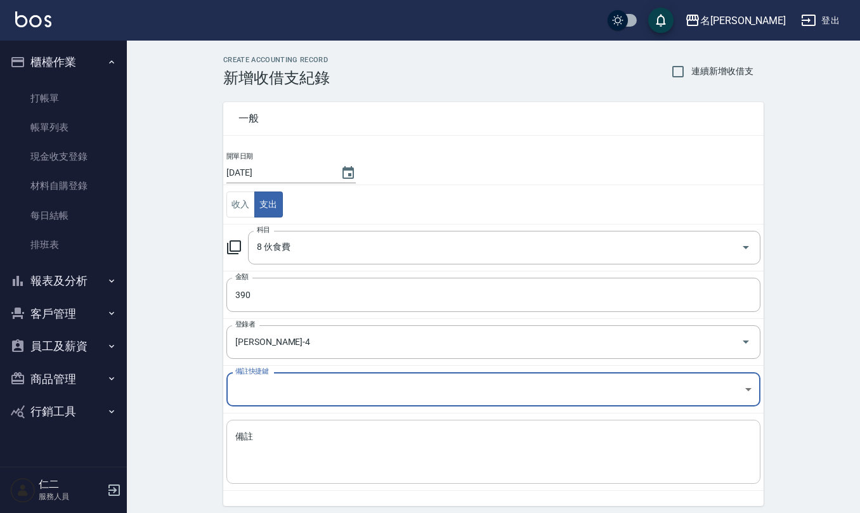
click at [341, 449] on textarea "備註" at bounding box center [493, 452] width 517 height 43
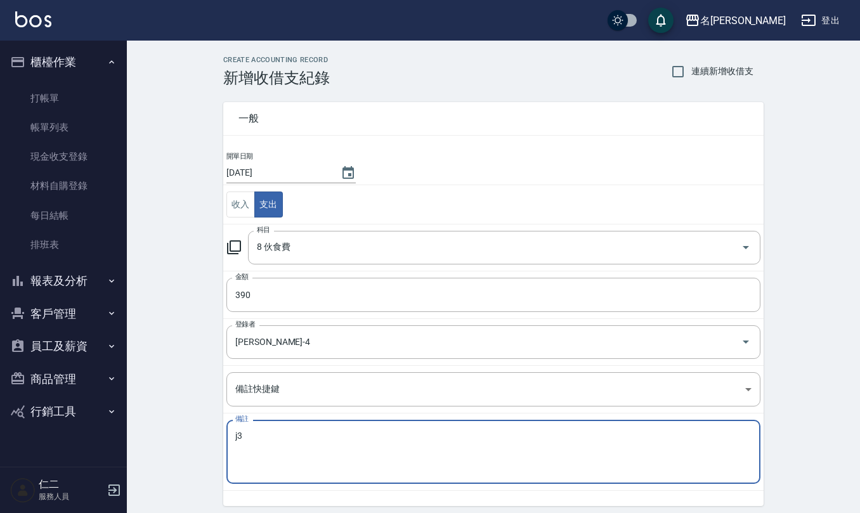
type textarea "j"
type textarea "恩"
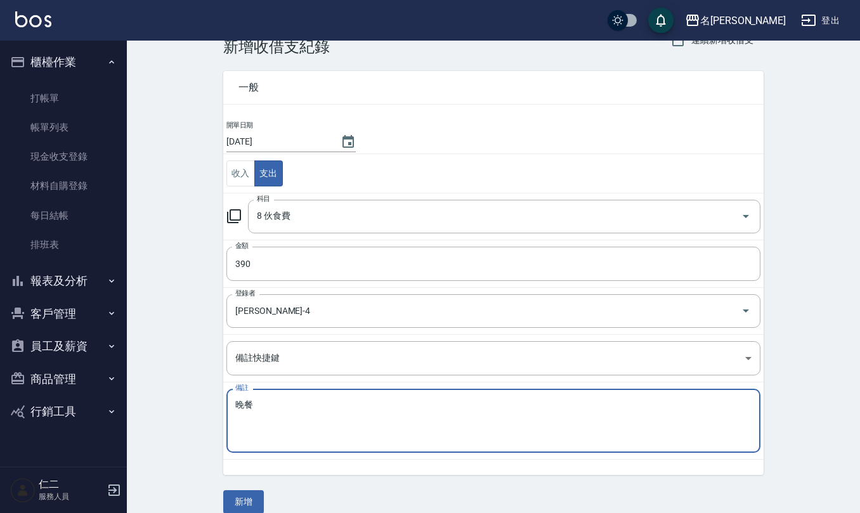
scroll to position [48, 0]
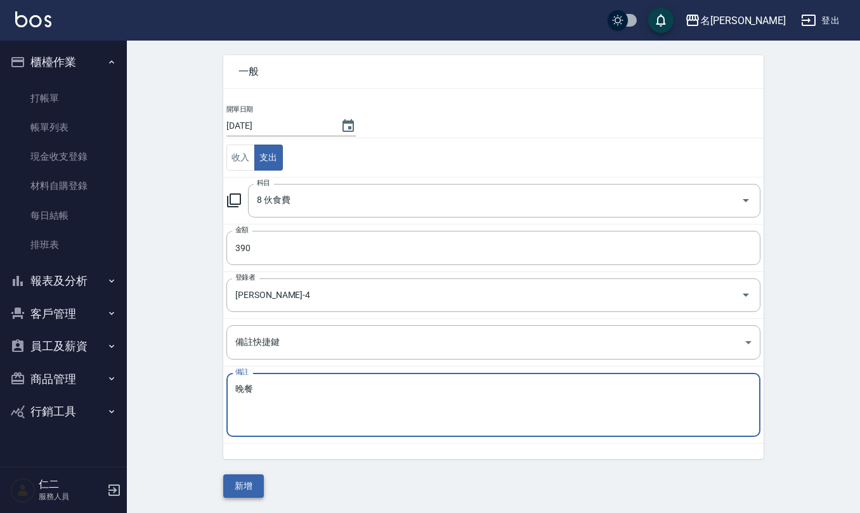
type textarea "晚餐"
click at [236, 481] on button "新增" at bounding box center [243, 486] width 41 height 23
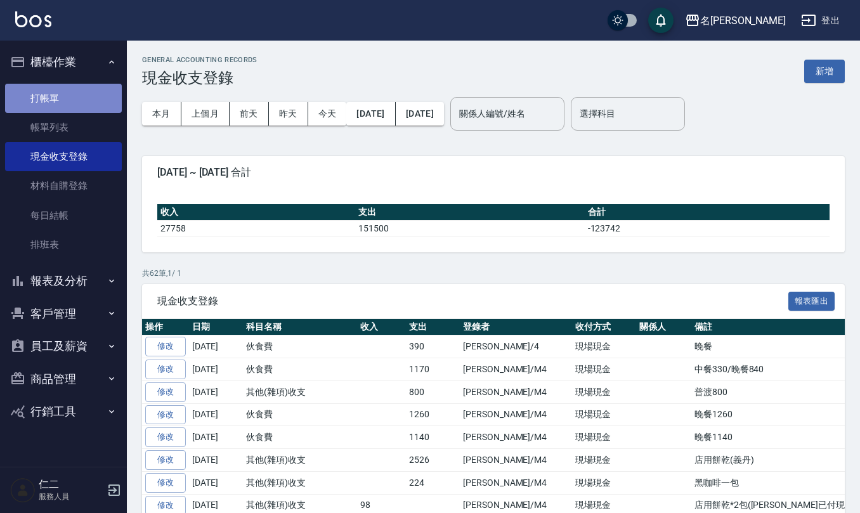
click at [56, 88] on link "打帳單" at bounding box center [63, 98] width 117 height 29
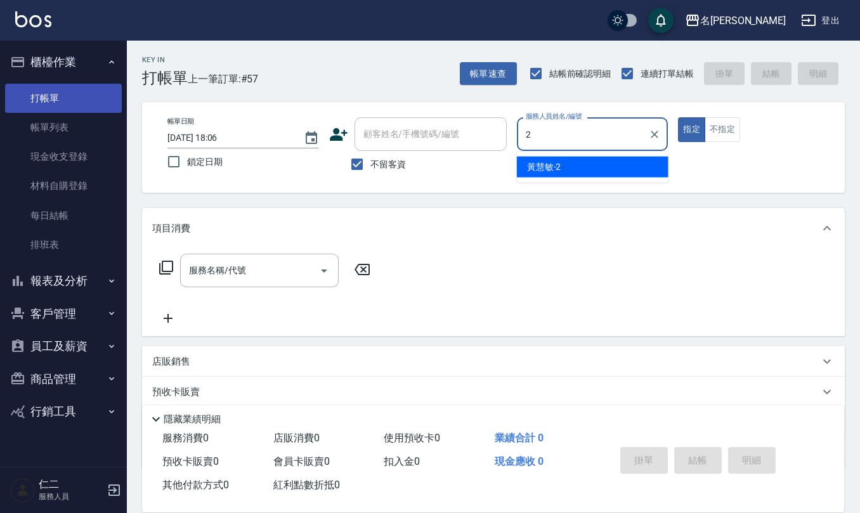
type input "[PERSON_NAME]-2"
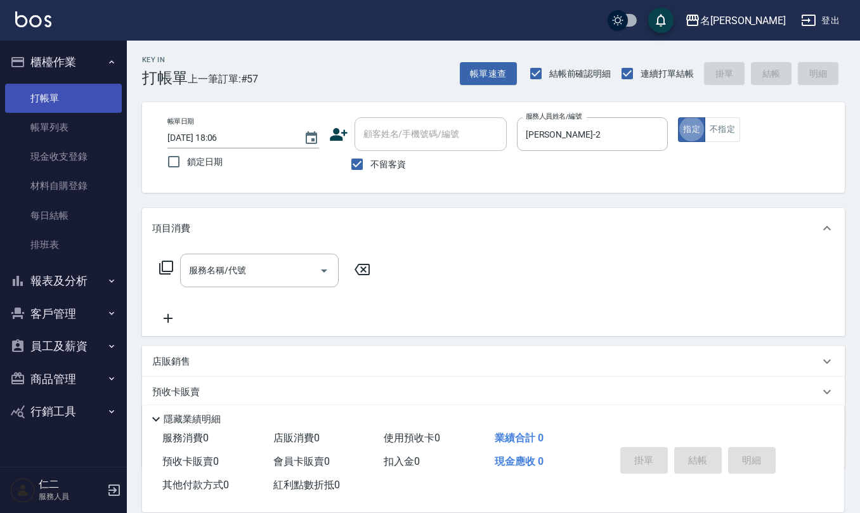
type button "true"
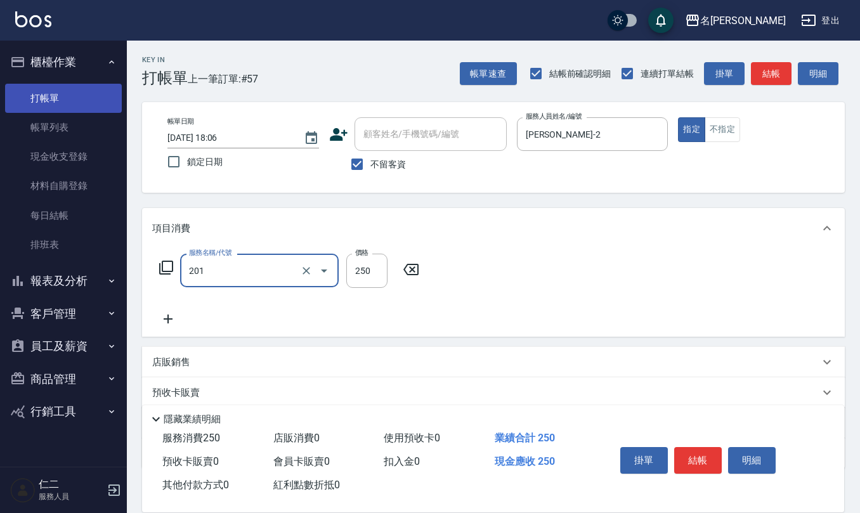
type input "洗髮(201)"
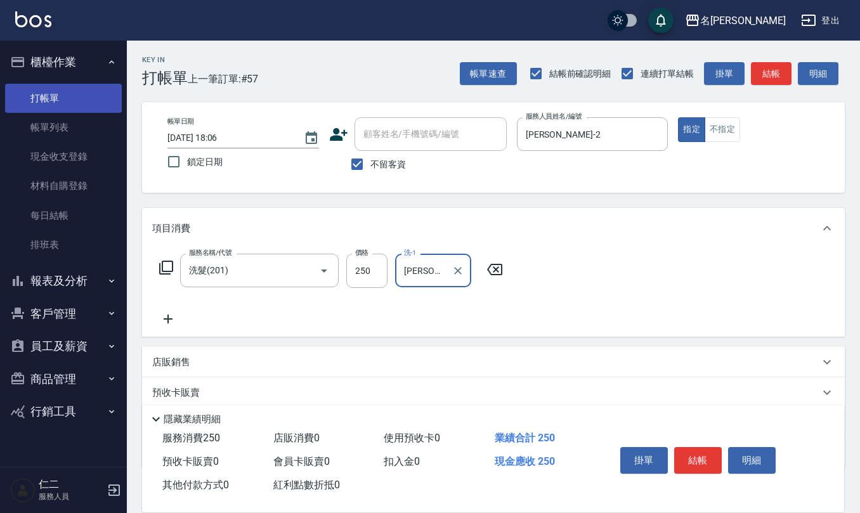
type input "[PERSON_NAME]-2"
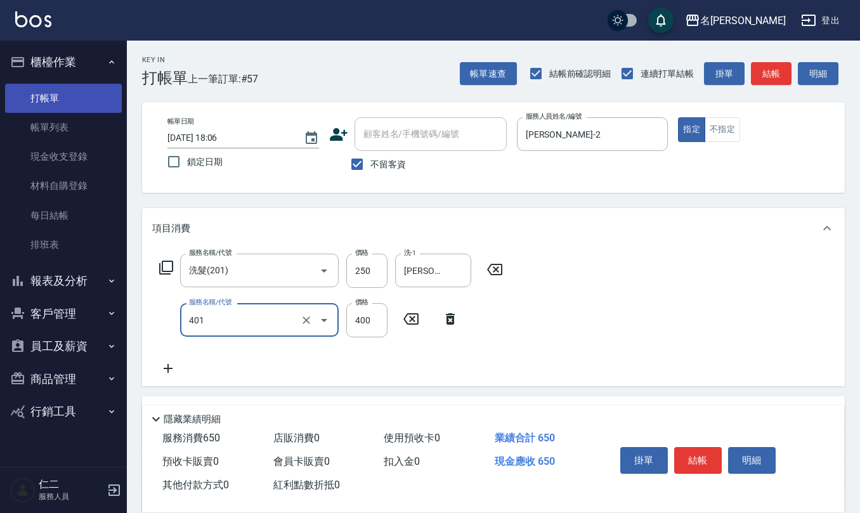
type input "剪髮(401)"
type input "350"
